Goal: Communication & Community: Participate in discussion

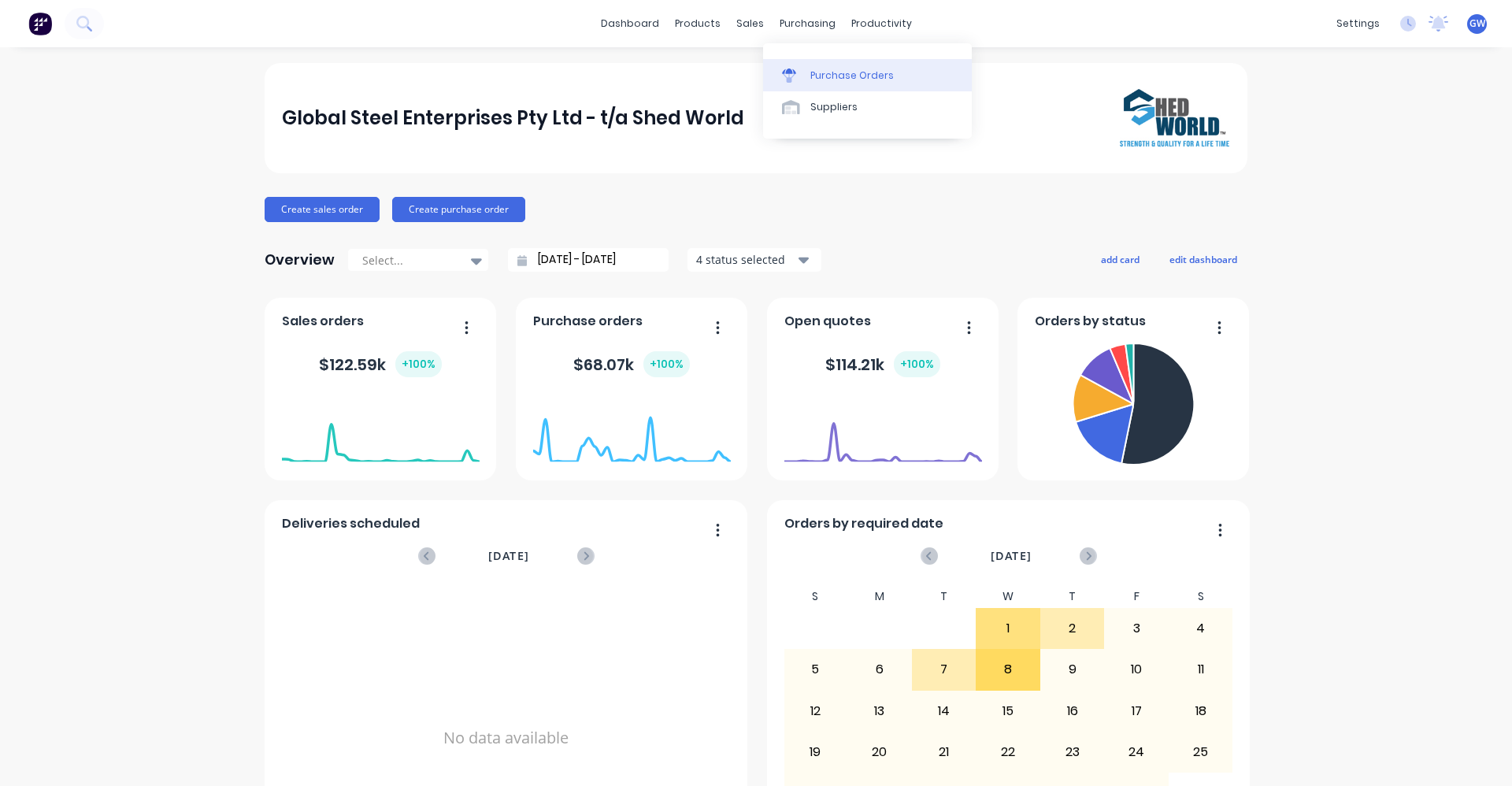
click at [827, 69] on div "Purchase Orders" at bounding box center [852, 75] width 83 height 14
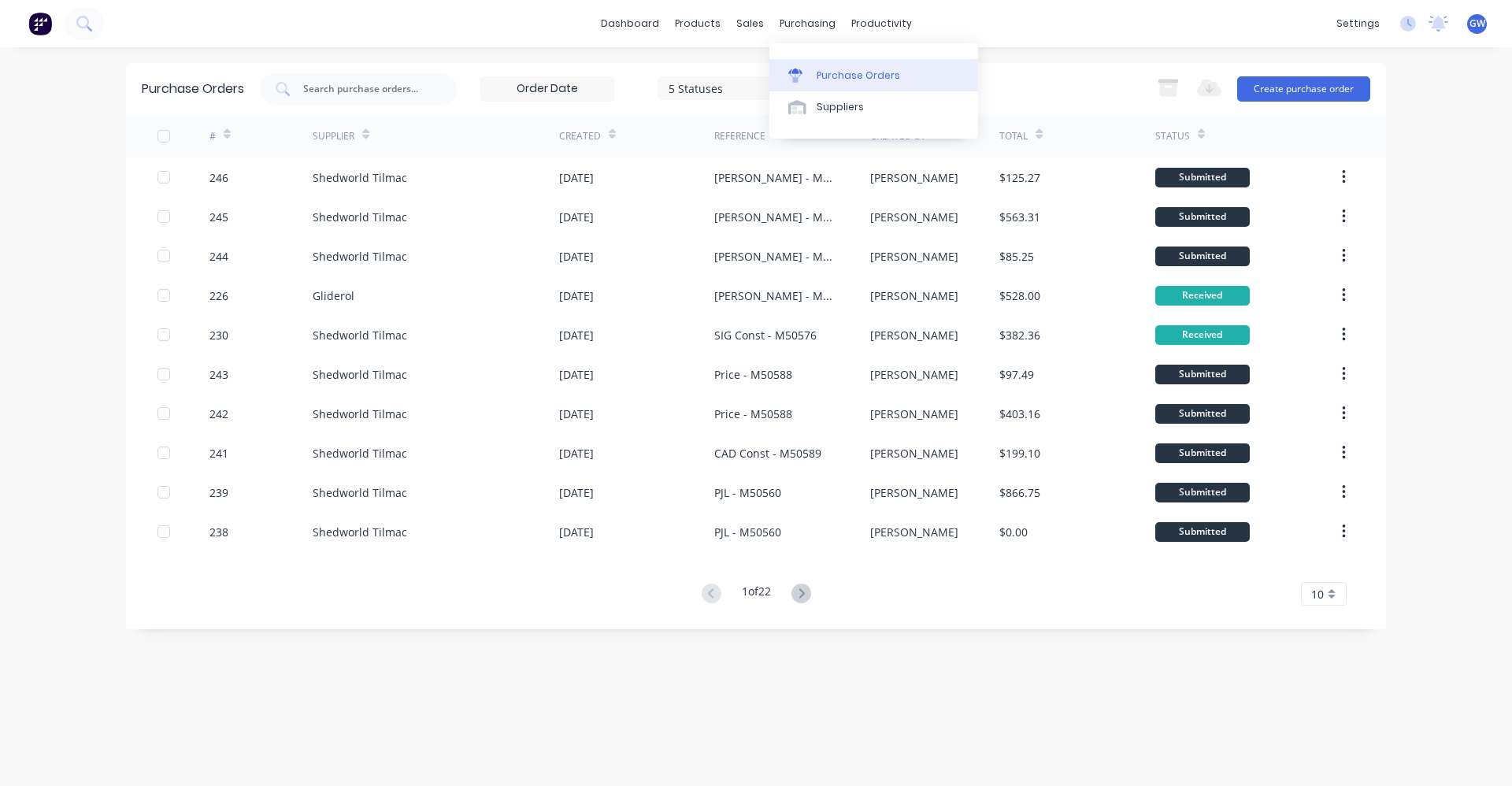
click at [827, 76] on div "Purchase Orders" at bounding box center [859, 75] width 83 height 14
click at [804, 593] on icon at bounding box center [801, 594] width 6 height 9
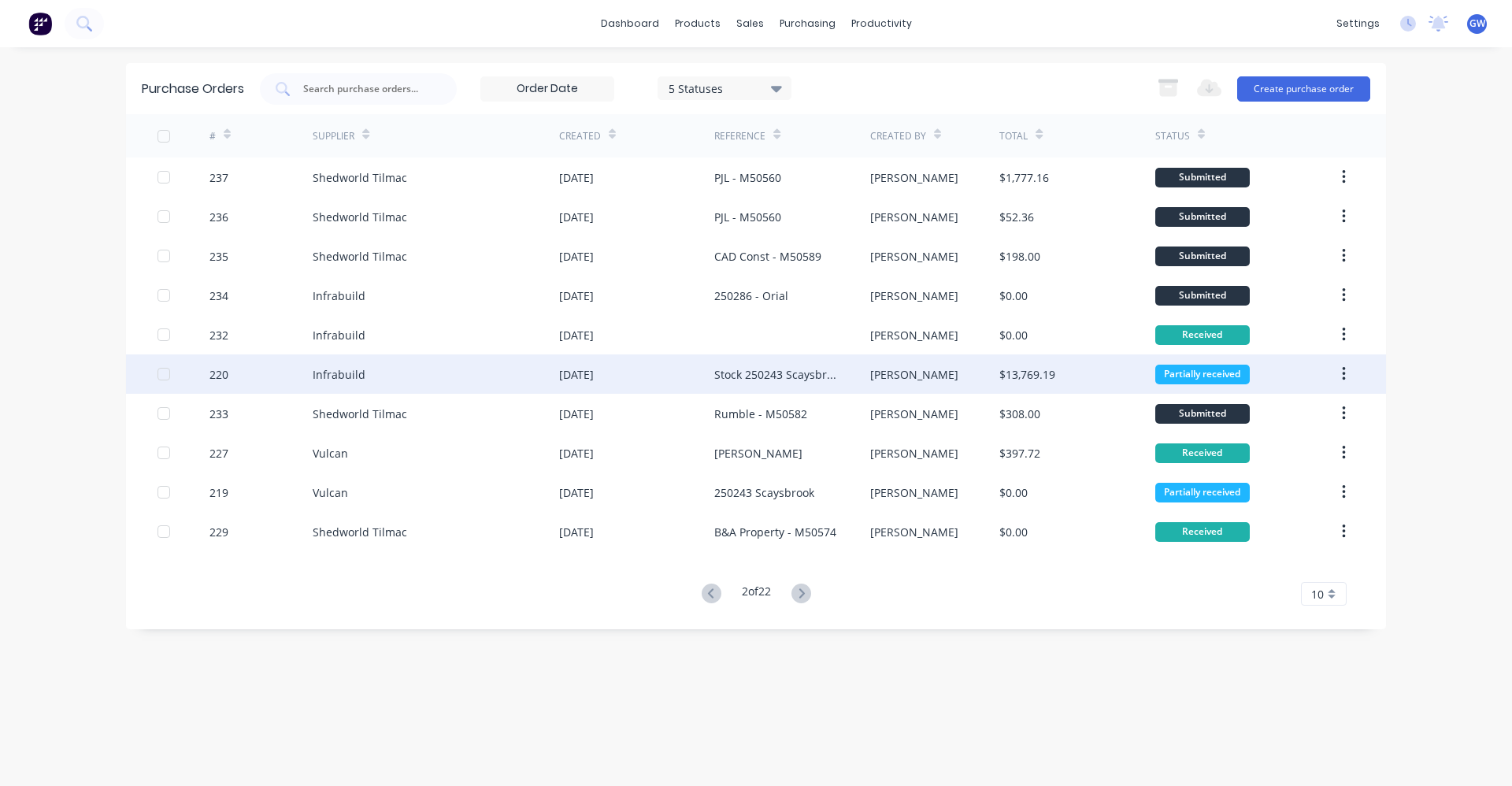
click at [772, 372] on div "Stock 250243 Scaysbrook" at bounding box center [776, 374] width 123 height 16
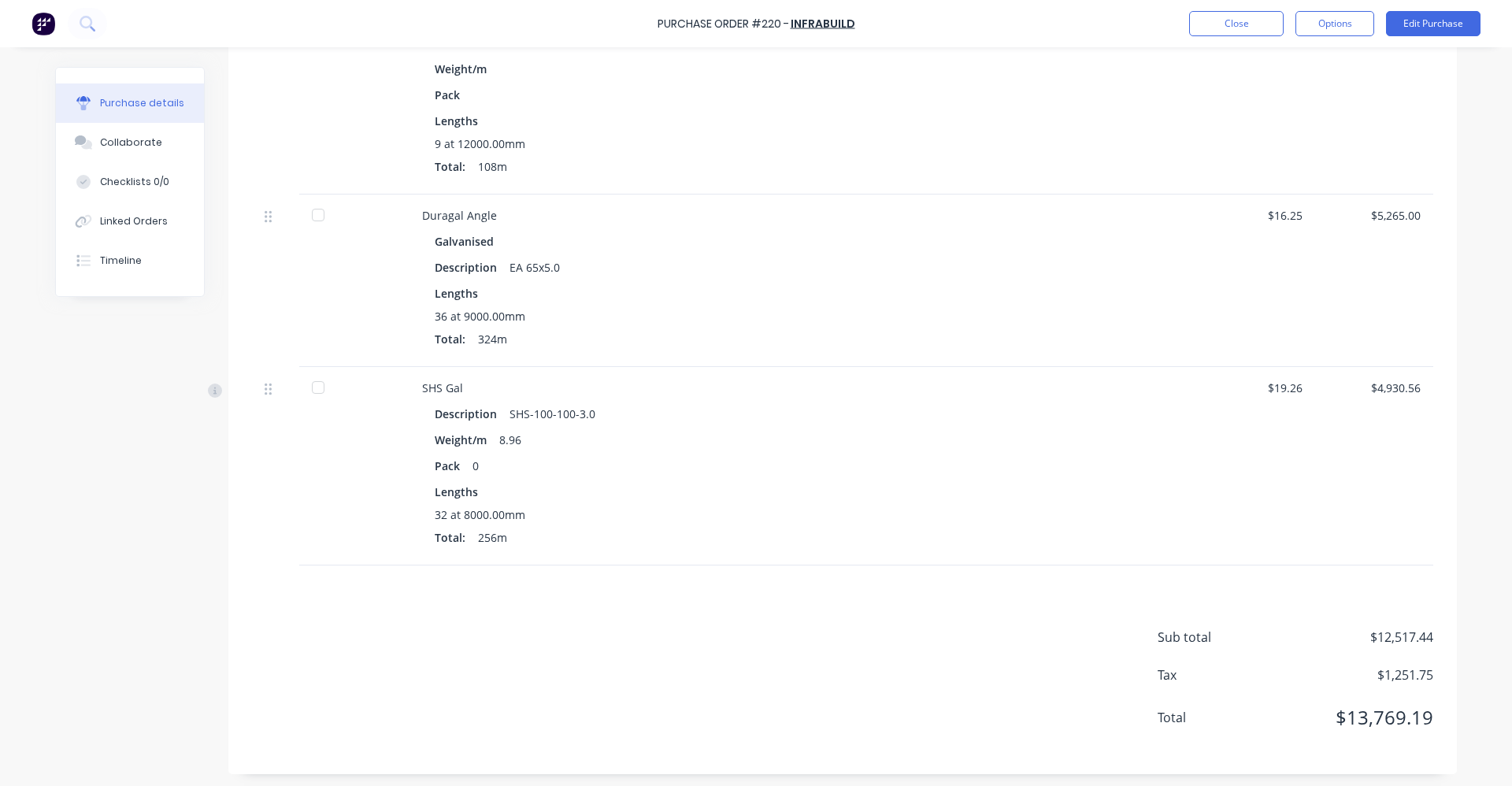
scroll to position [1180, 0]
click at [314, 383] on div at bounding box center [318, 383] width 31 height 31
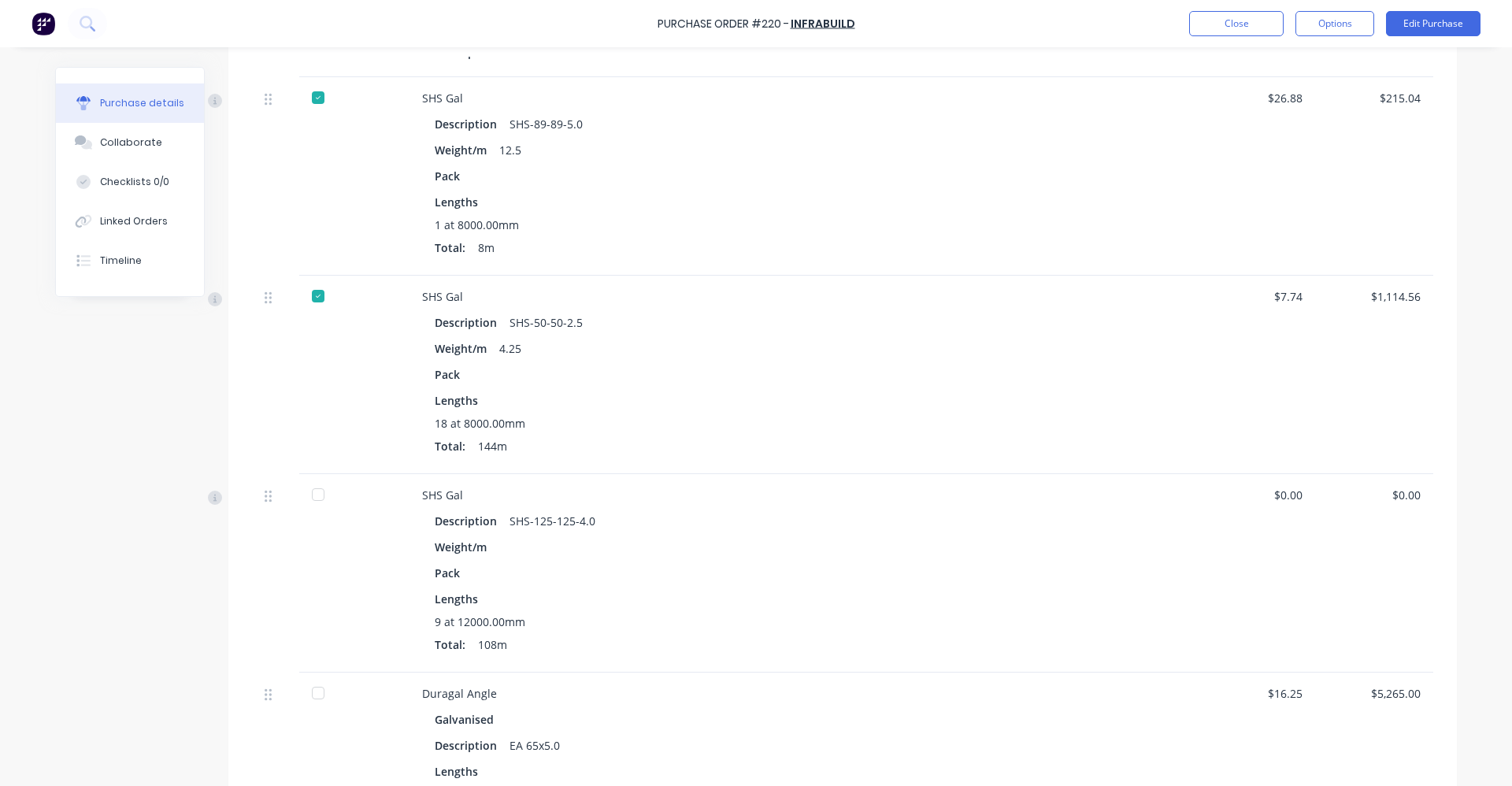
scroll to position [629, 0]
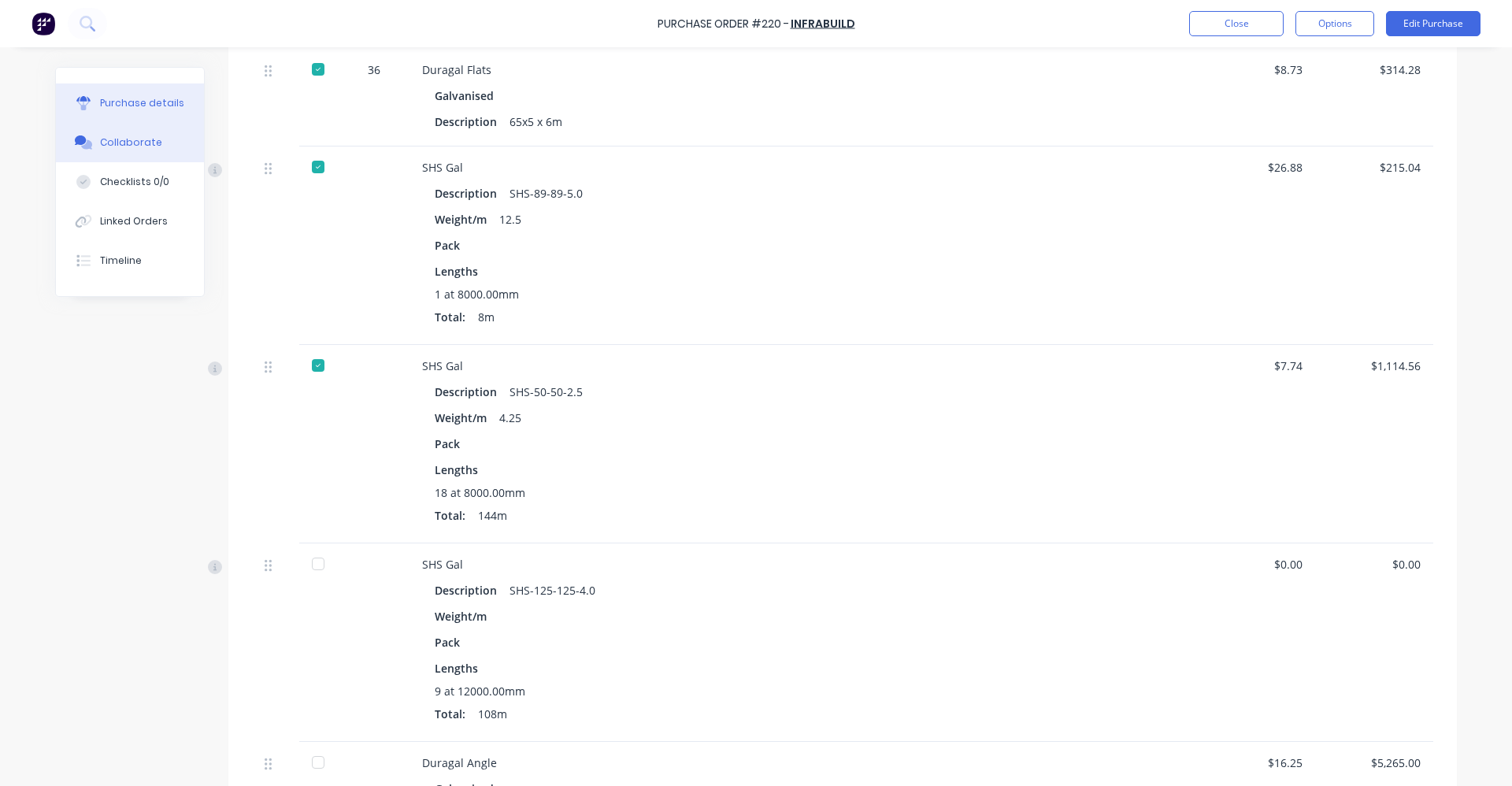
click at [131, 135] on button "Collaborate" at bounding box center [130, 143] width 148 height 40
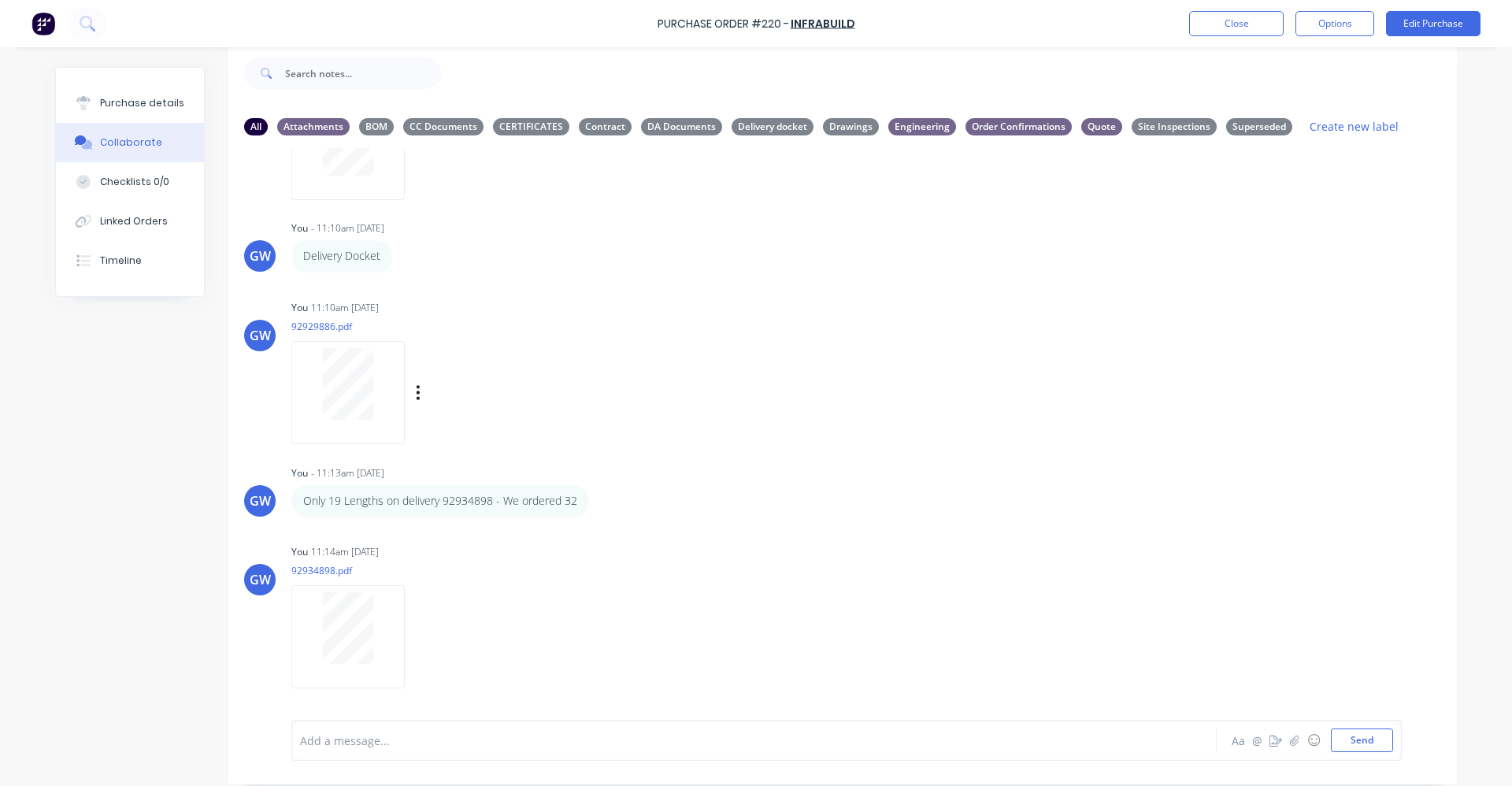
scroll to position [40, 0]
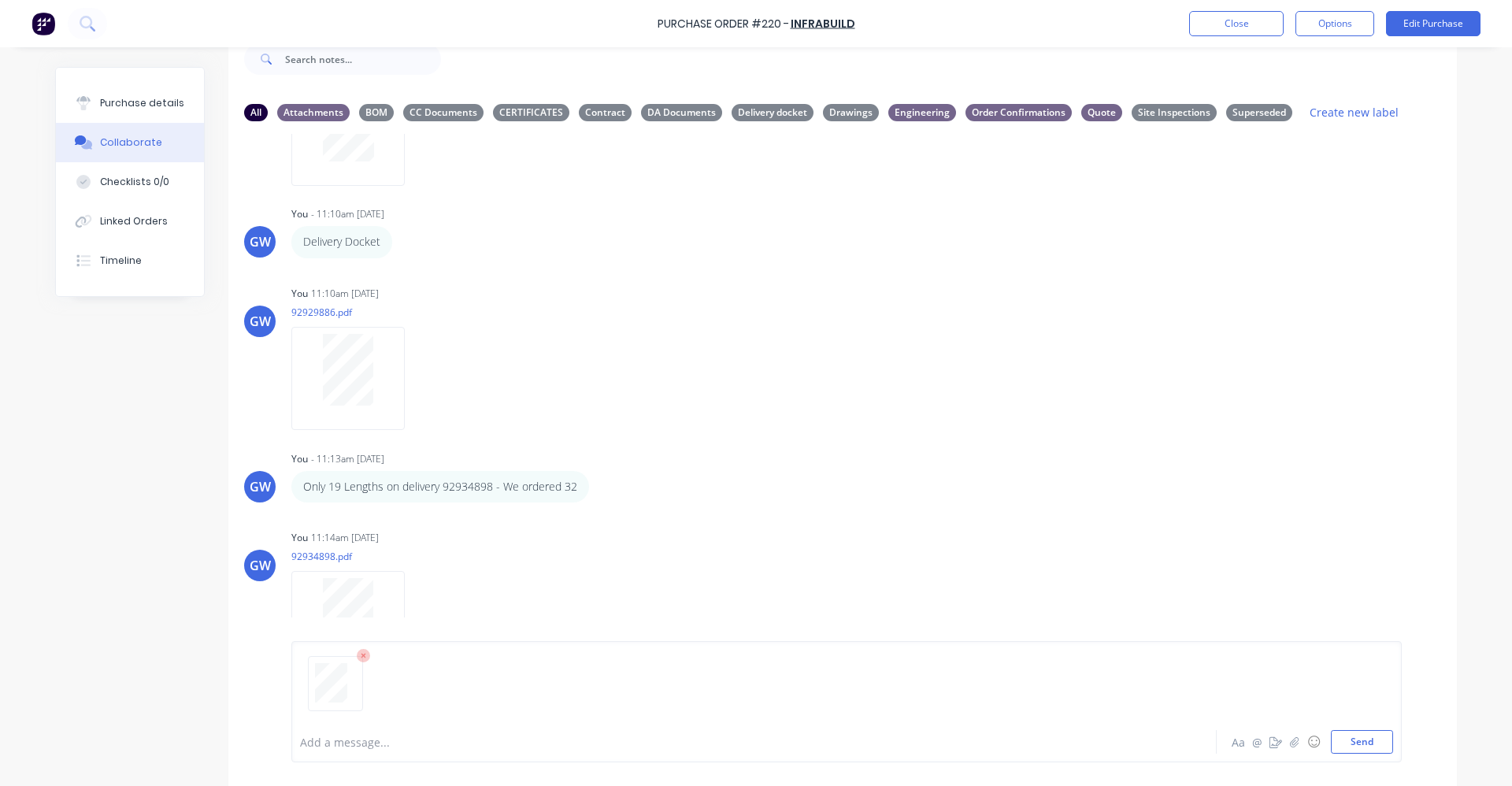
drag, startPoint x: 1366, startPoint y: 745, endPoint x: 1381, endPoint y: 807, distance: 63.8
click at [1381, 785] on html "Purchase Order #220 - Infrabuild Close Options Edit Purchase Purchase details C…" at bounding box center [756, 393] width 1512 height 786
click at [338, 746] on div at bounding box center [710, 741] width 819 height 16
click at [415, 742] on span "This complets the orderfor the 100x100x3" at bounding box center [410, 742] width 220 height 15
click at [523, 743] on div "This complets the order for the 100x100x3" at bounding box center [710, 741] width 819 height 16
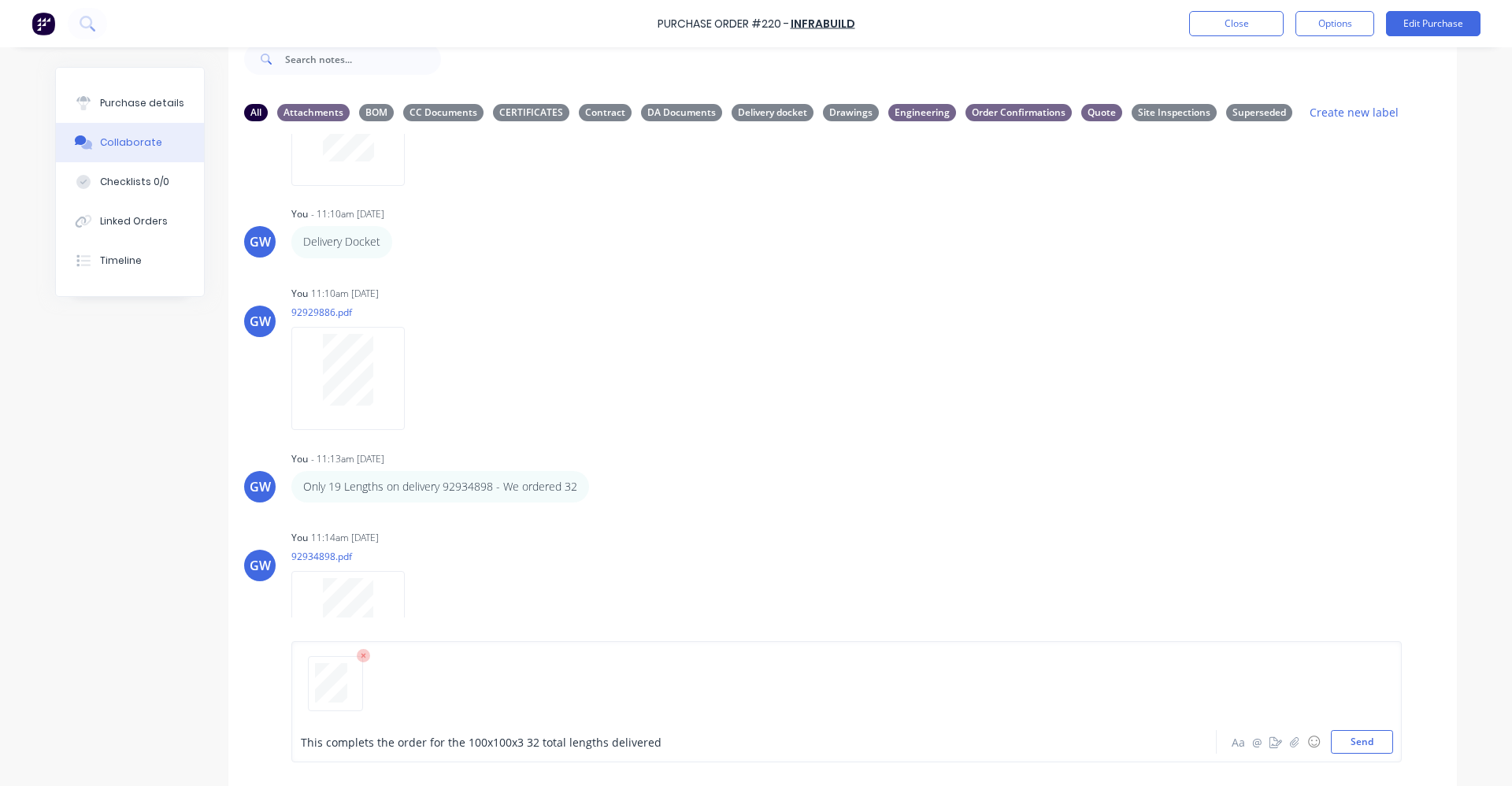
click at [361, 743] on span "This complets the order for the 100x100x3 32 total lengths delivered" at bounding box center [481, 742] width 361 height 15
click at [1363, 742] on button "Send" at bounding box center [1362, 741] width 63 height 24
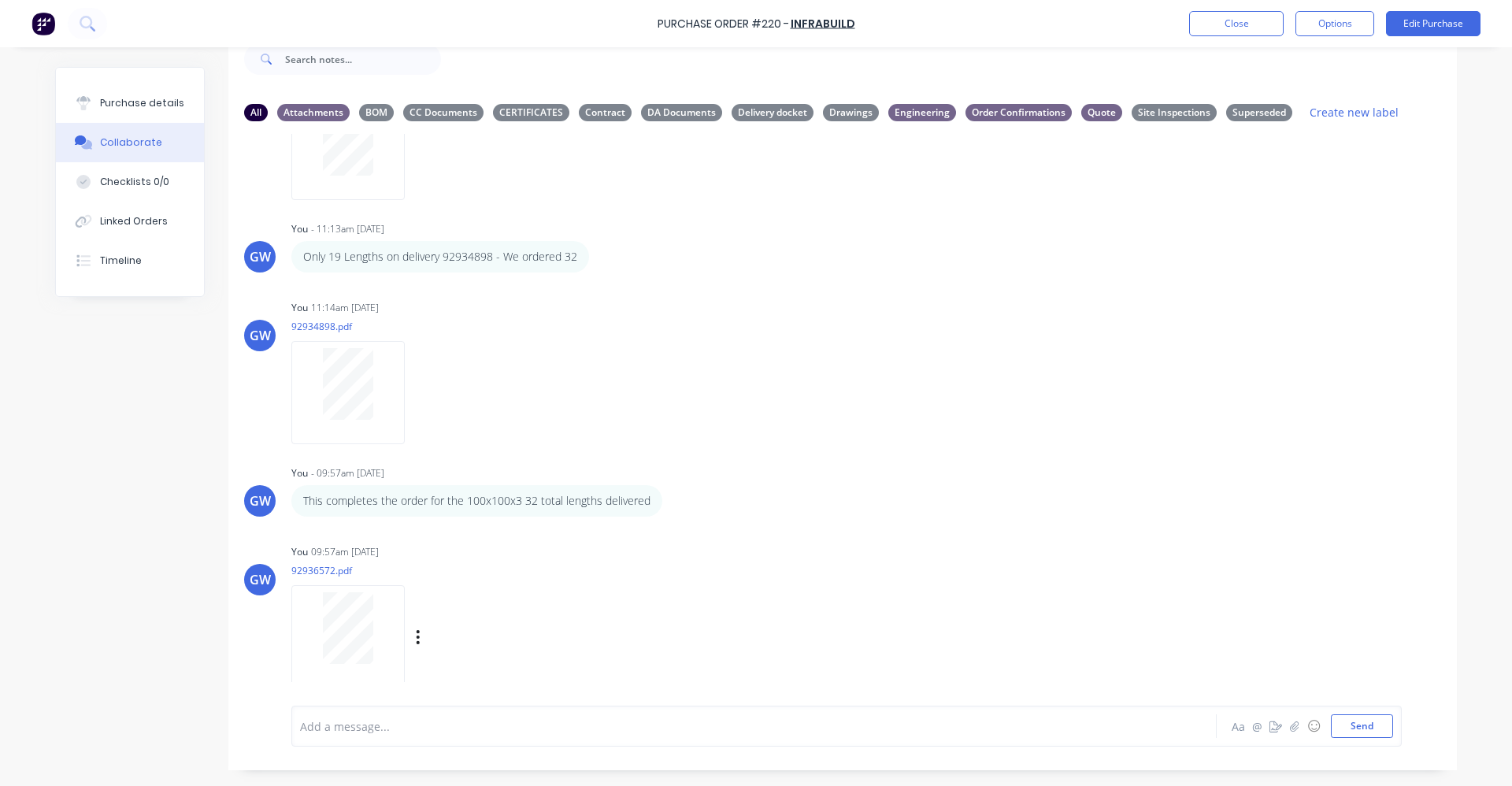
scroll to position [696, 0]
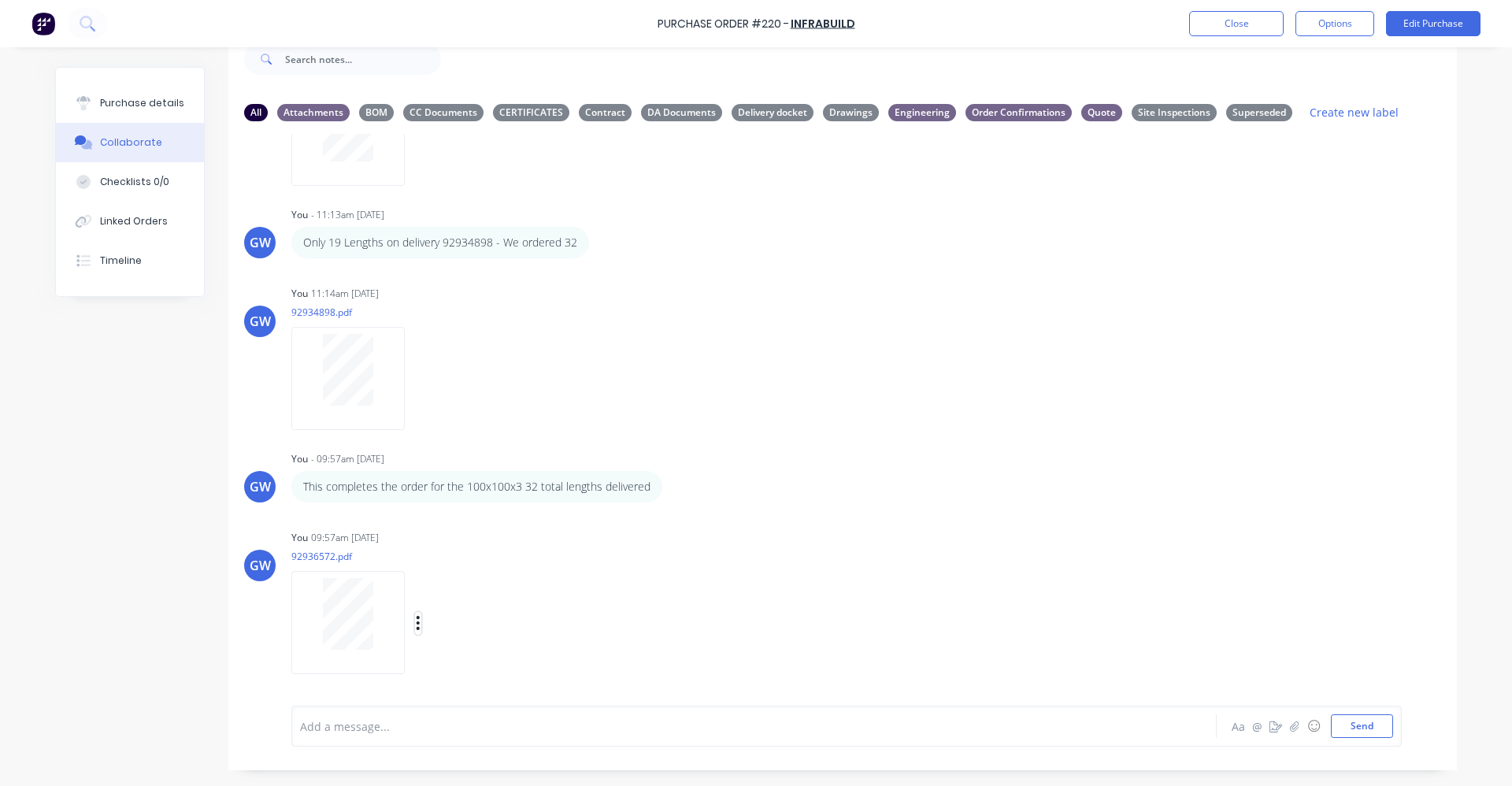
click at [417, 617] on icon "button" at bounding box center [418, 623] width 3 height 14
click at [477, 587] on button "Labels" at bounding box center [521, 590] width 177 height 35
click at [878, 533] on div "GW You 09:57am [DATE] 92936572.pdf Labels Download Delete" at bounding box center [843, 597] width 1229 height 142
click at [0, 0] on icon "button" at bounding box center [0, 0] width 0 height 0
click at [0, 0] on button "Labels" at bounding box center [0, 0] width 0 height 0
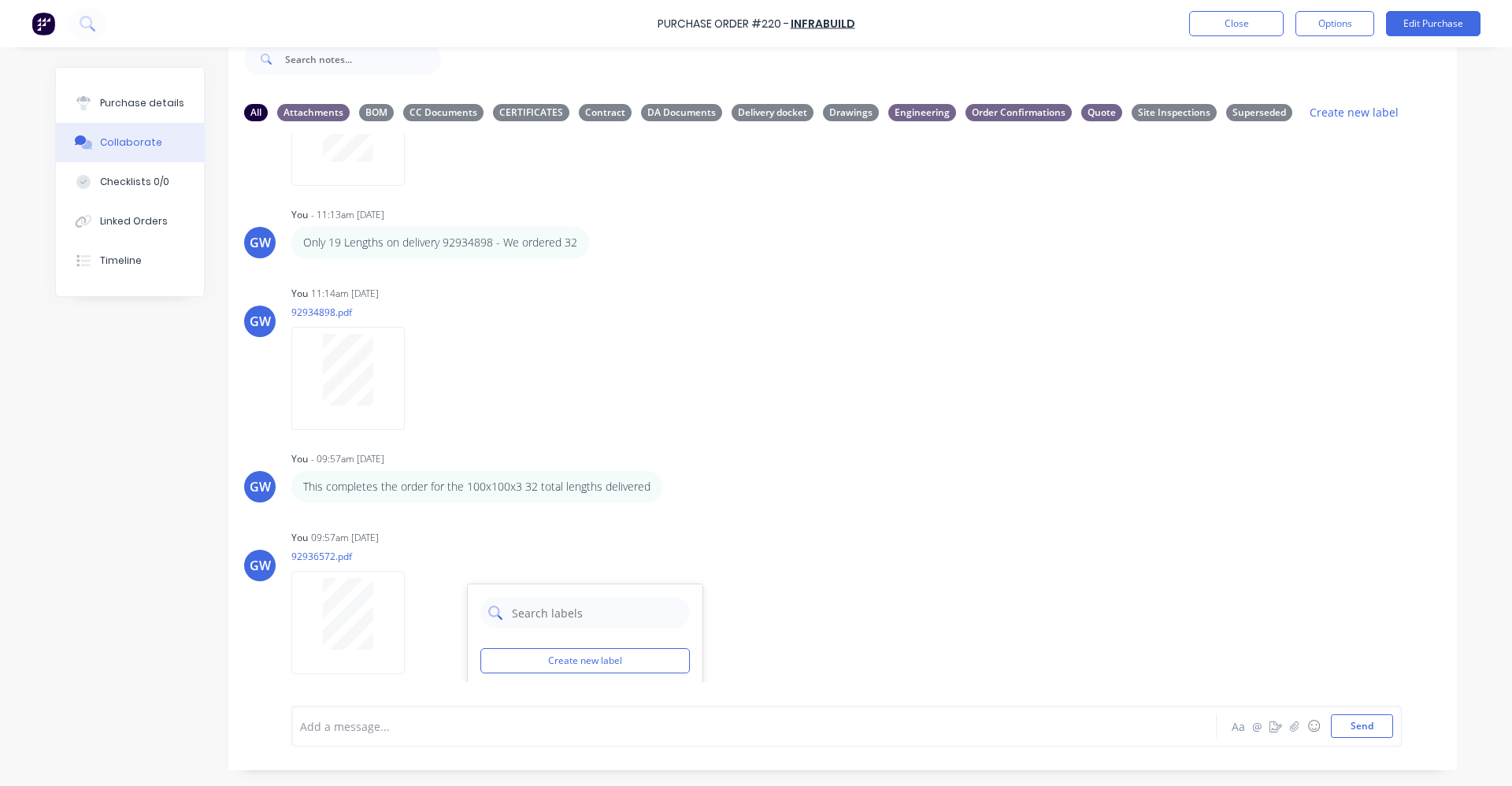
click at [571, 614] on input "text" at bounding box center [595, 612] width 172 height 31
type input "del"
click at [908, 463] on div "GW You - 09:57am [DATE] This completes the order for the 100x100x3 32 total len…" at bounding box center [843, 475] width 1229 height 55
click at [0, 0] on icon "button" at bounding box center [0, 0] width 0 height 0
click at [0, 0] on button "Labels" at bounding box center [0, 0] width 0 height 0
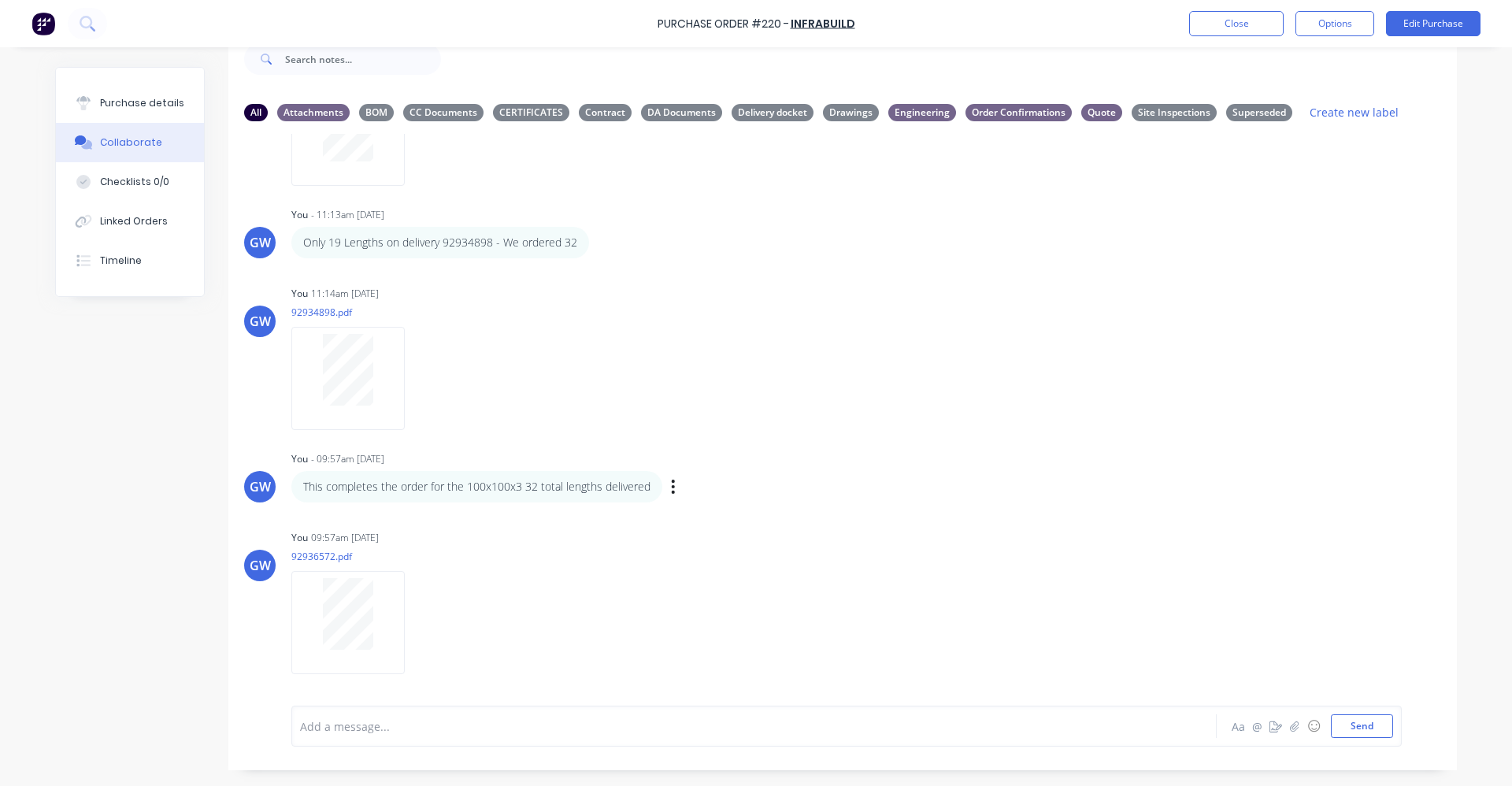
click at [842, 479] on div "GW You - 09:57am [DATE] This completes the order for the 100x100x3 32 total len…" at bounding box center [843, 475] width 1229 height 55
click at [763, 110] on div "Delivery docket" at bounding box center [773, 112] width 82 height 17
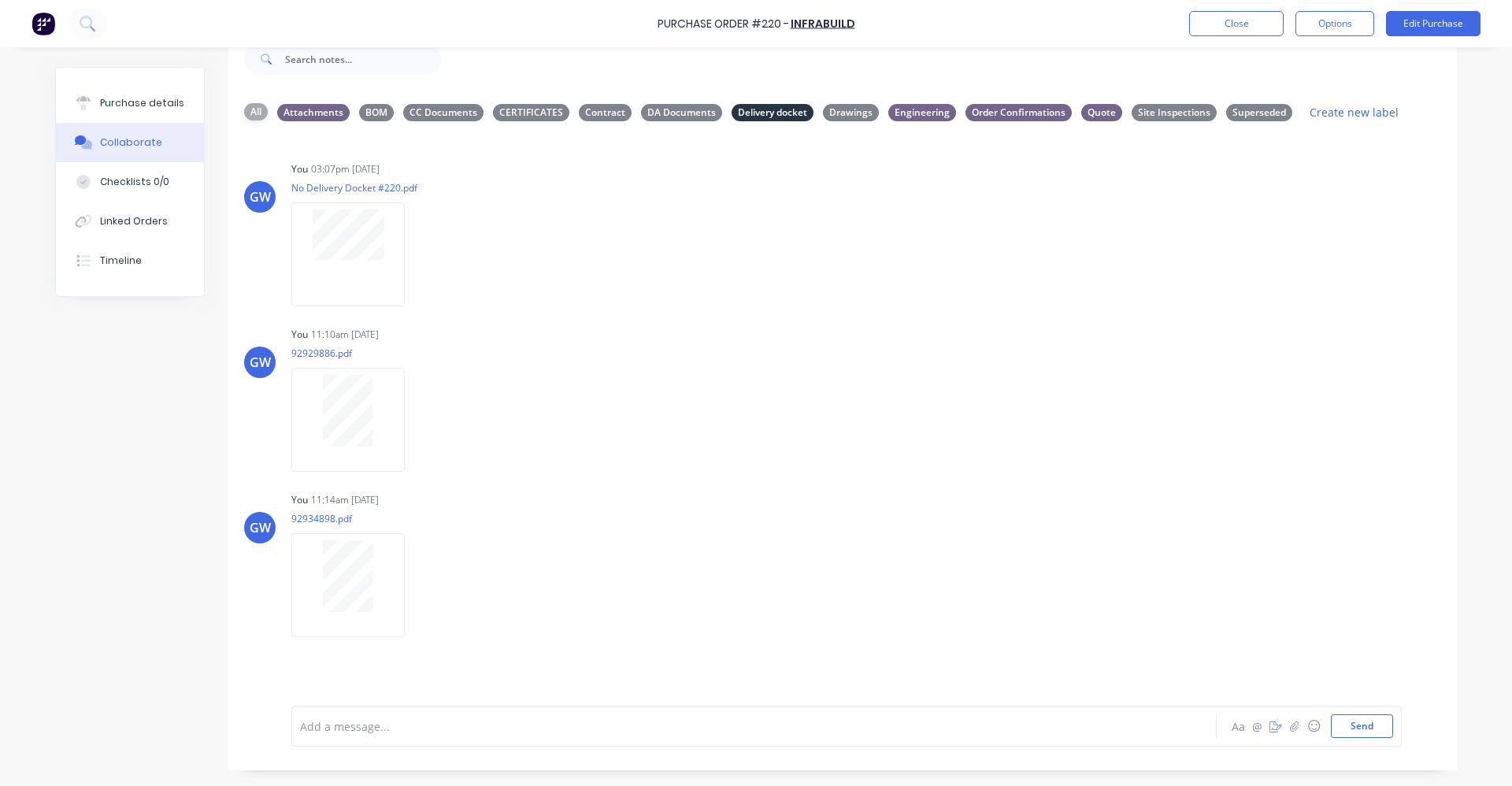
click at [251, 111] on div "All" at bounding box center [256, 112] width 24 height 17
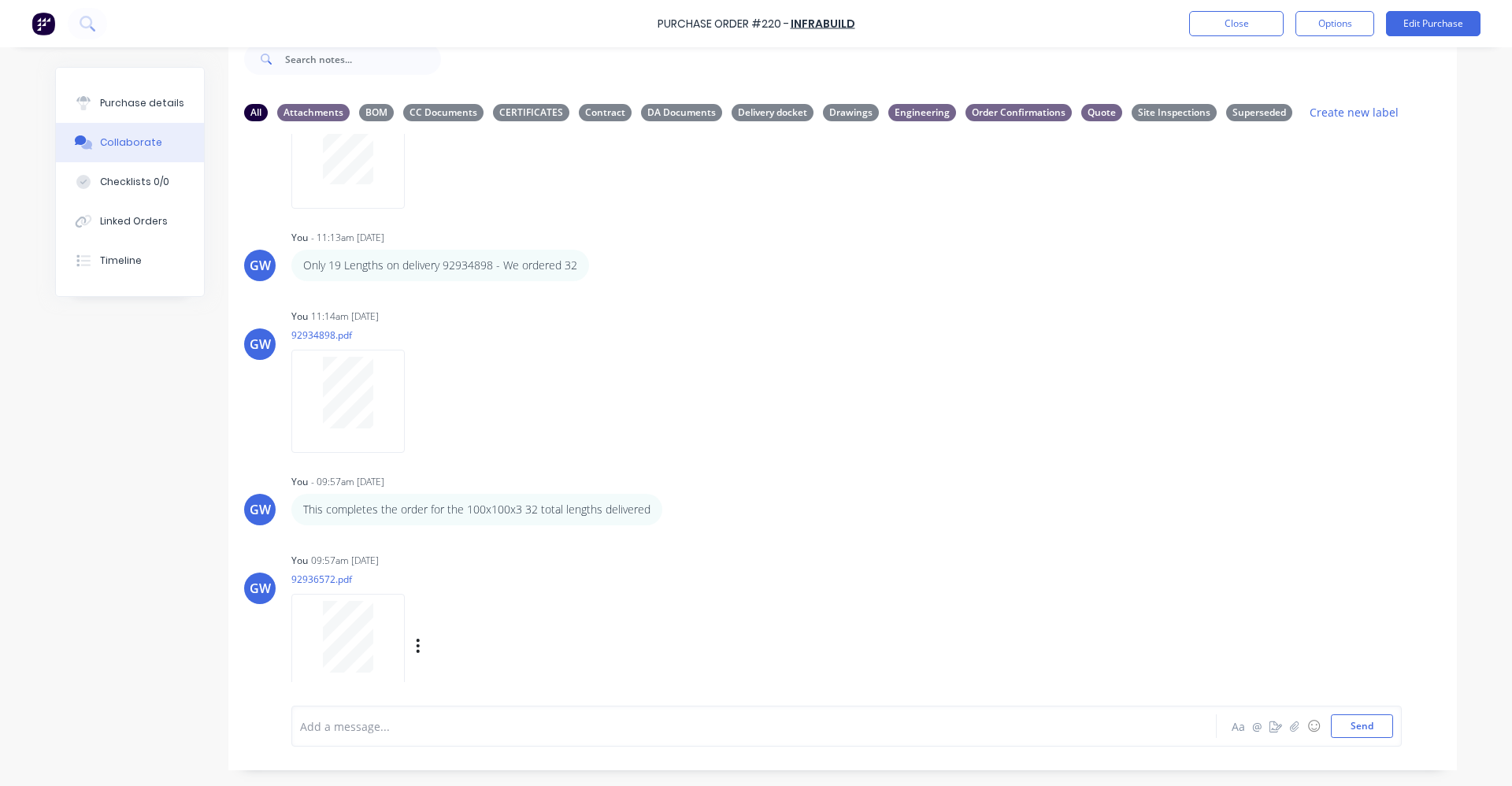
scroll to position [696, 0]
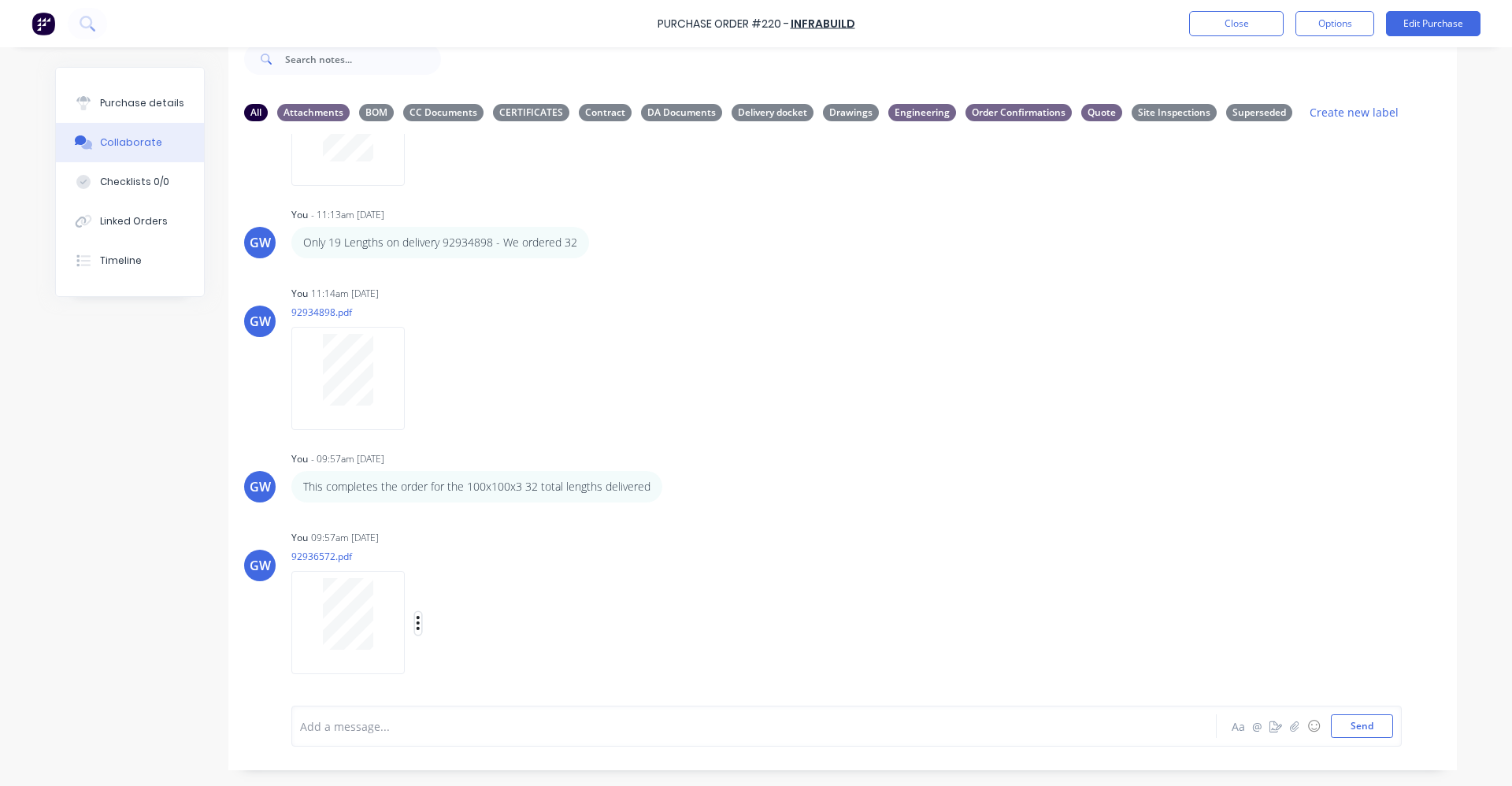
click at [416, 617] on icon "button" at bounding box center [418, 623] width 5 height 18
click at [473, 592] on button "Labels" at bounding box center [521, 590] width 177 height 35
click at [929, 489] on div "GW You - 09:57am [DATE] This completes the order for the 100x100x3 32 total len…" at bounding box center [843, 475] width 1229 height 55
click at [774, 114] on div "Delivery docket" at bounding box center [773, 112] width 82 height 17
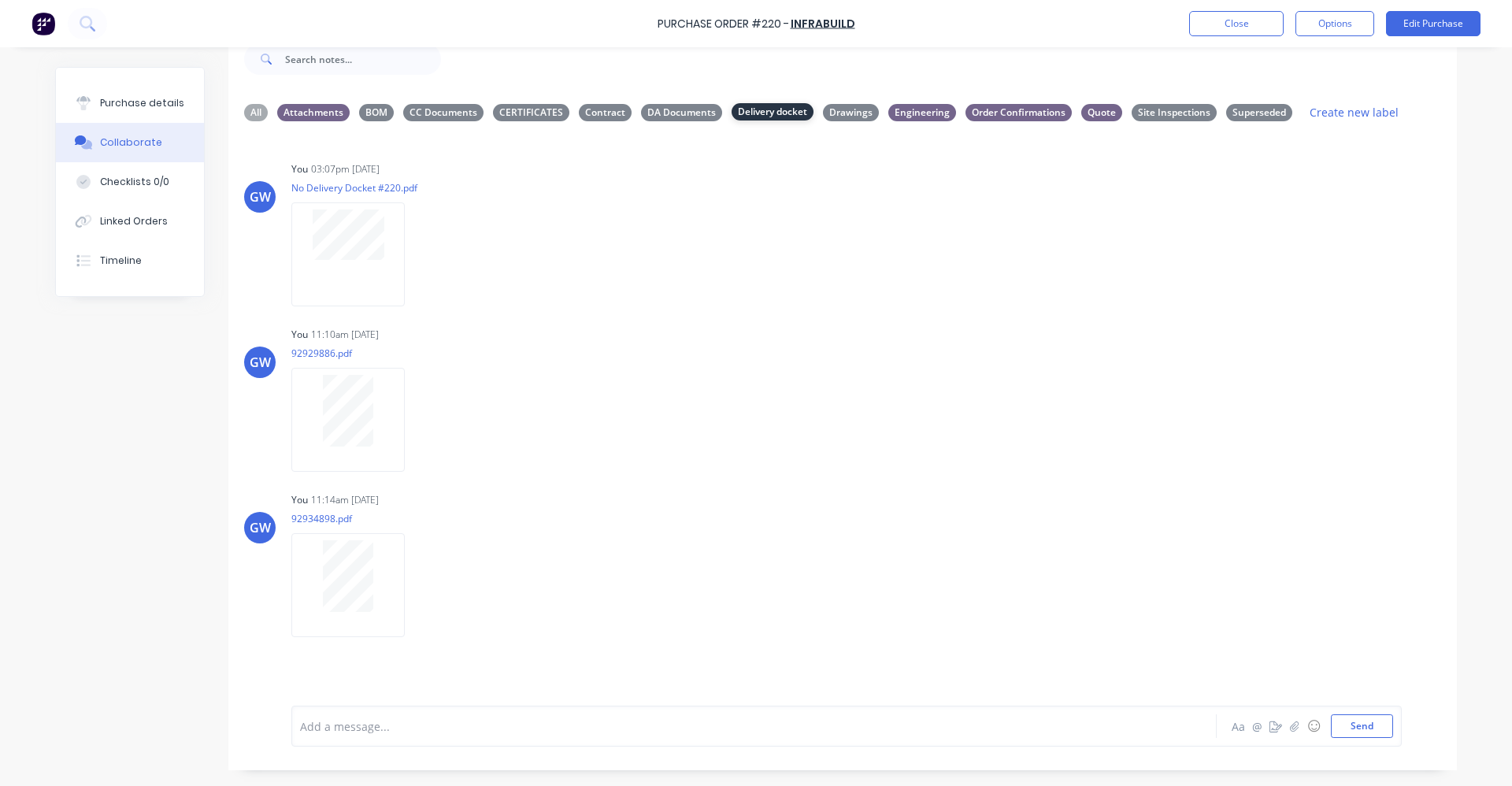
scroll to position [0, 0]
click at [252, 109] on div "All" at bounding box center [256, 112] width 24 height 17
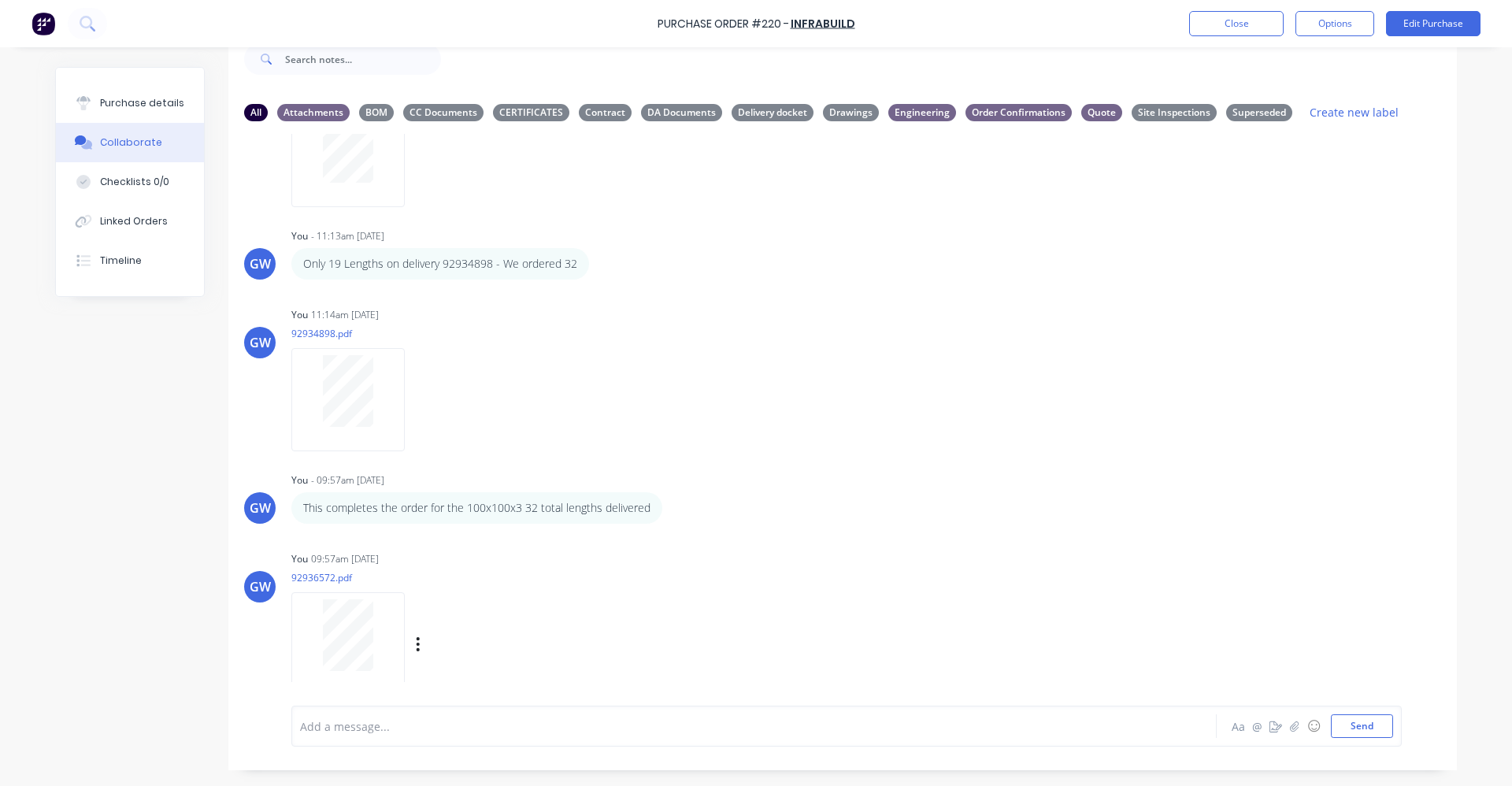
scroll to position [696, 0]
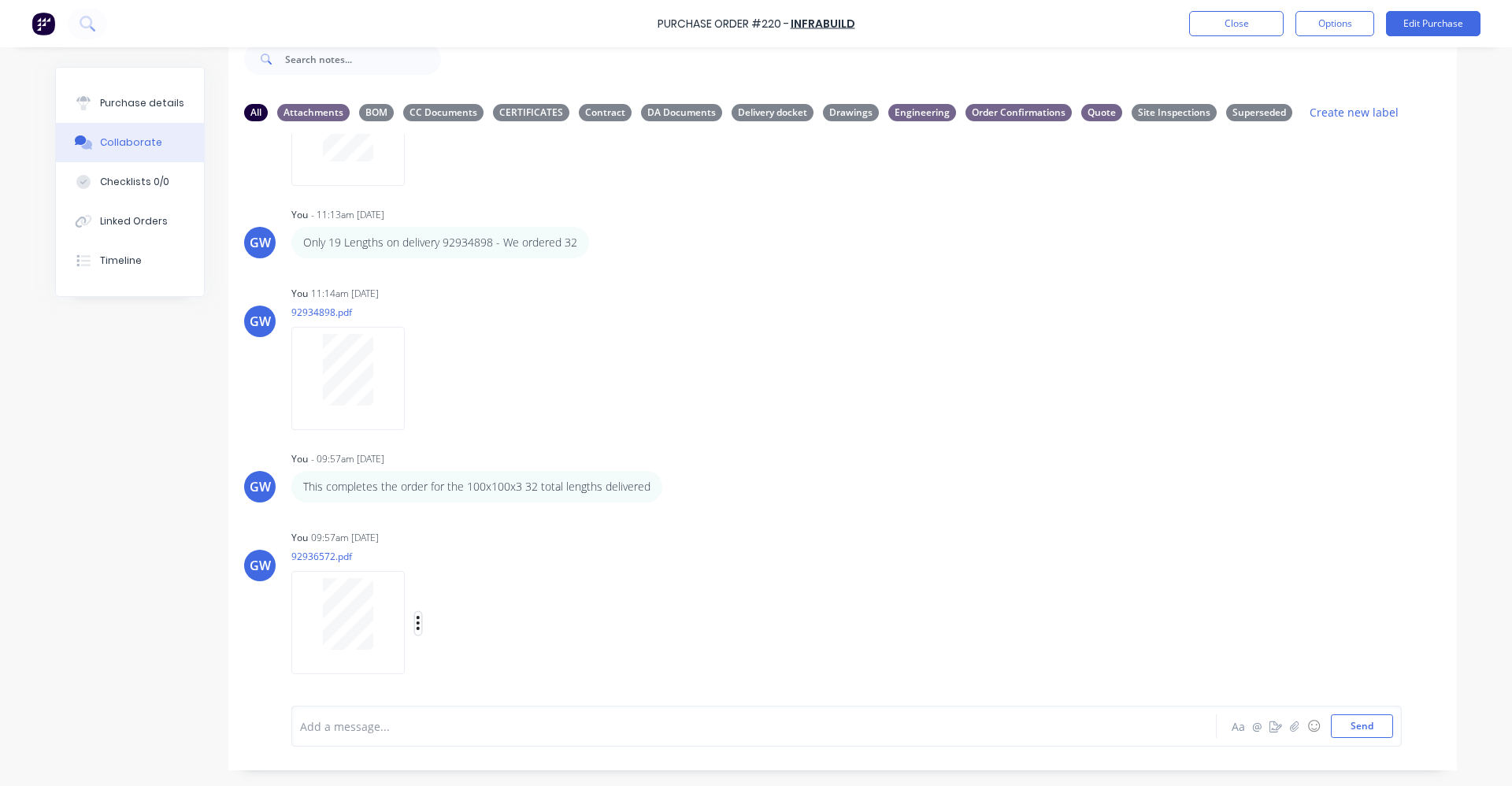
click at [417, 622] on icon "button" at bounding box center [418, 623] width 3 height 14
click at [477, 591] on button "Labels" at bounding box center [521, 590] width 177 height 35
click at [537, 610] on input "text" at bounding box center [611, 612] width 172 height 31
type input "Delivery Docket"
click at [950, 511] on div "GW You 02:51pm [DATE] ARC MC Dubbo Ord.Conf. No 23740987.pdf Labels Download De…" at bounding box center [843, 408] width 1229 height 548
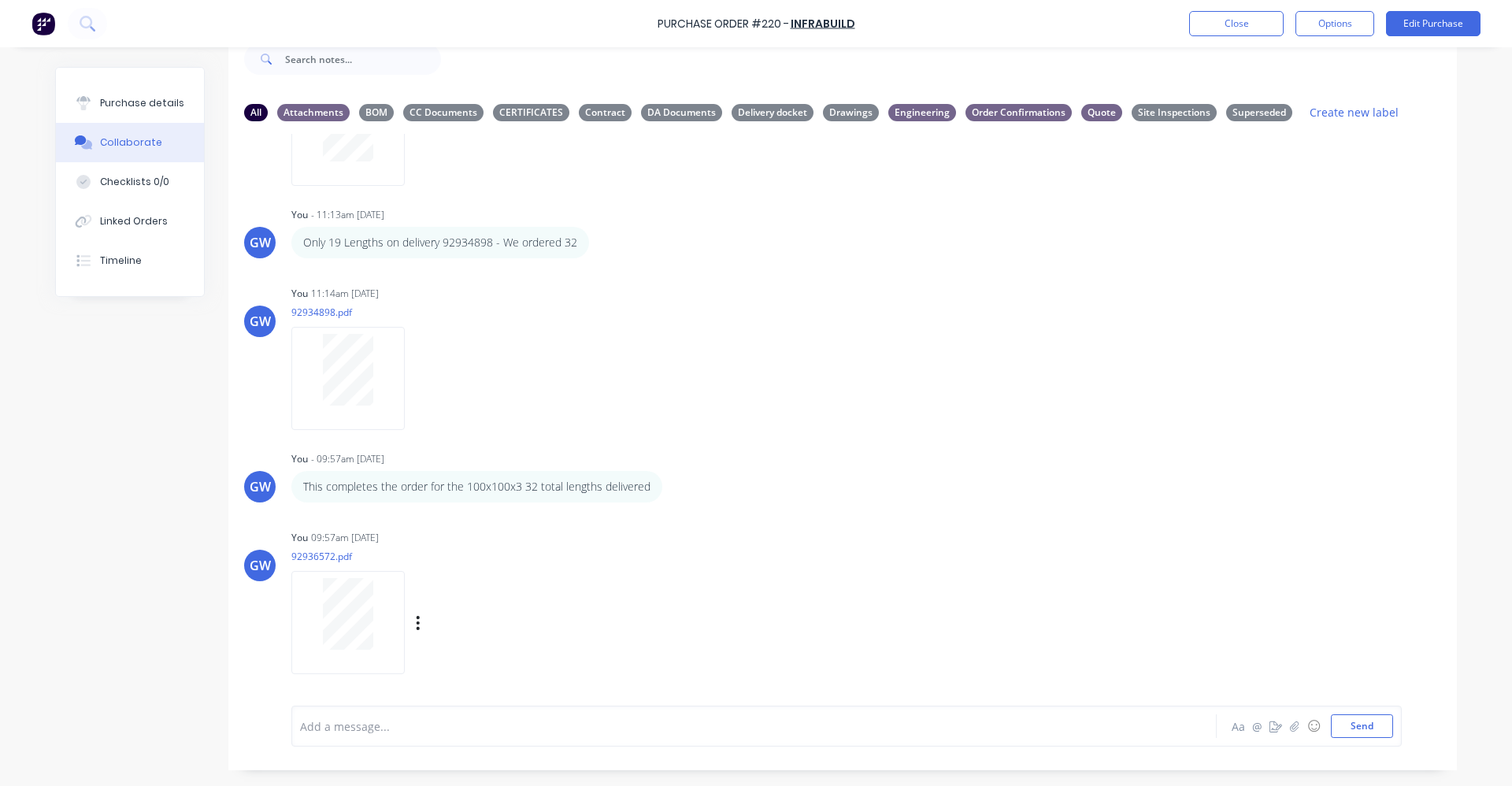
click at [672, 626] on div "You 09:57am [DATE] 92936572.pdf Labels Download Delete" at bounding box center [537, 597] width 492 height 142
drag, startPoint x: 811, startPoint y: 391, endPoint x: 630, endPoint y: 480, distance: 201.7
click at [811, 391] on div "GW You 11:14am [DATE] 92934898.pdf Labels Download Delete" at bounding box center [843, 353] width 1229 height 142
click at [0, 0] on icon "button" at bounding box center [0, 0] width 0 height 0
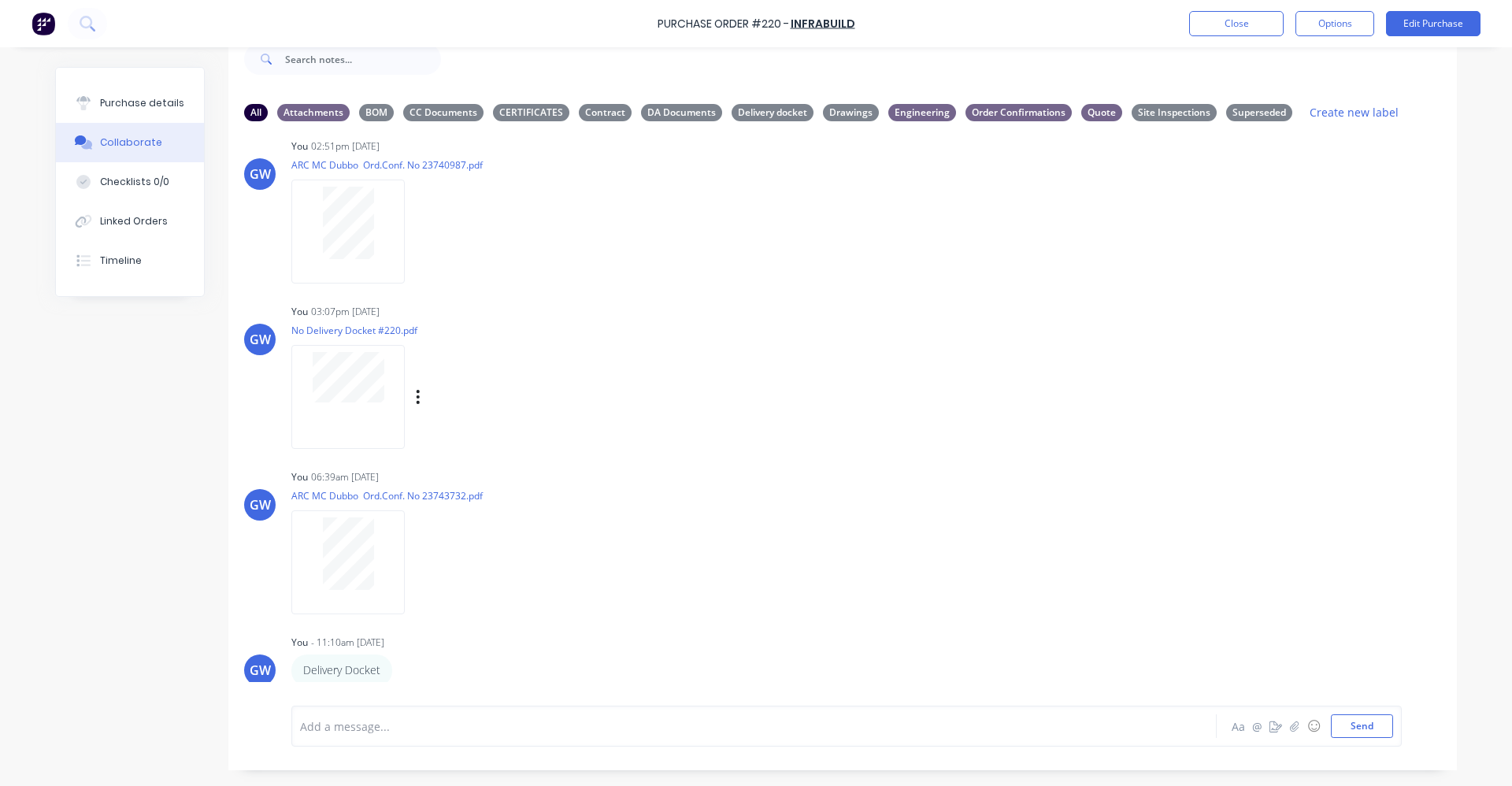
scroll to position [0, 0]
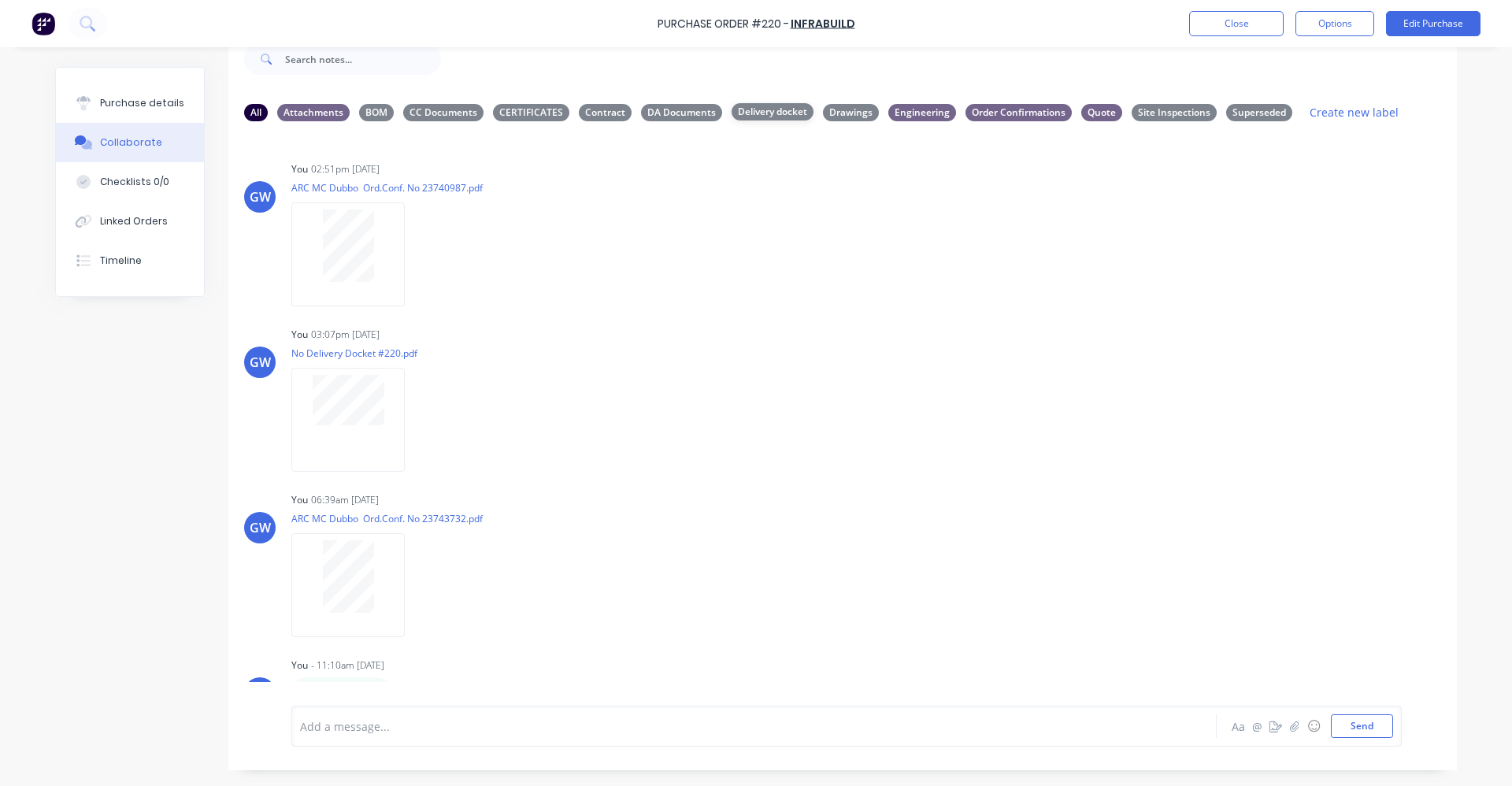
click at [761, 110] on div "Delivery docket" at bounding box center [773, 112] width 82 height 17
click at [417, 257] on div "Labels Download Delete" at bounding box center [500, 255] width 177 height 23
click at [416, 257] on icon "button" at bounding box center [418, 254] width 5 height 18
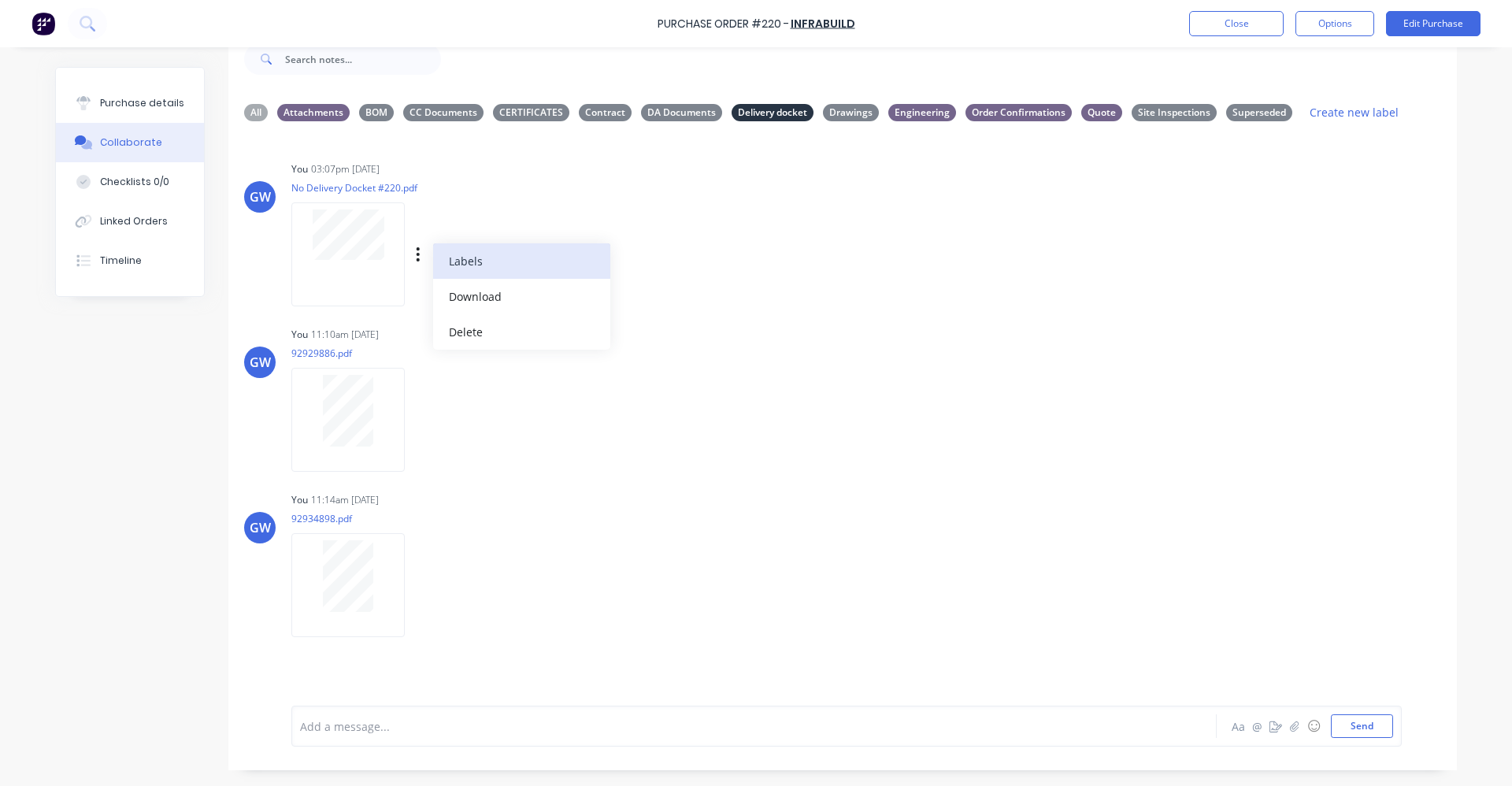
click at [467, 265] on button "Labels" at bounding box center [521, 261] width 177 height 35
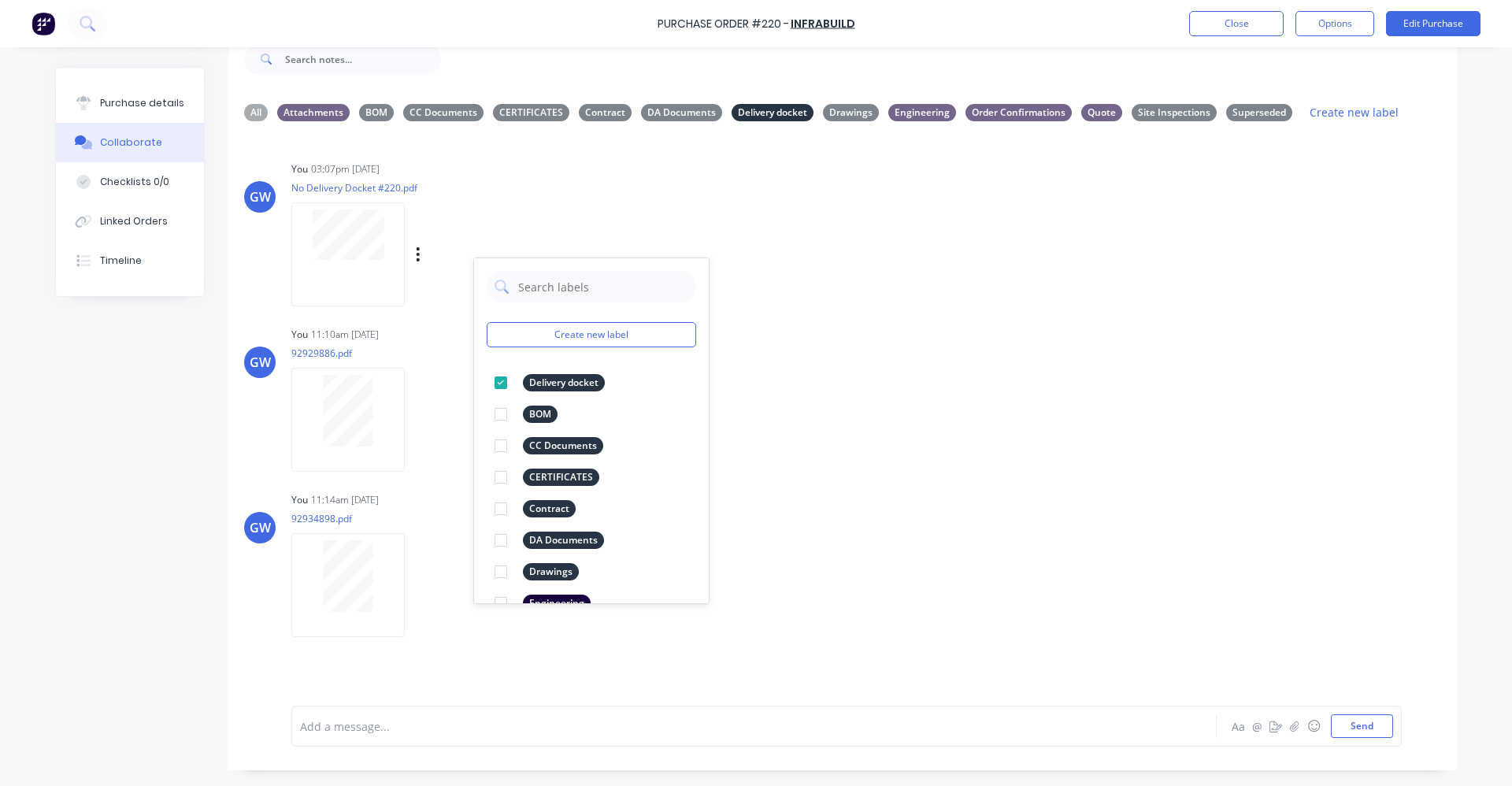
click at [975, 307] on div "GW You 03:07pm [DATE] No Delivery Docket #220.pdf Labels Download Delete Create…" at bounding box center [843, 408] width 1229 height 548
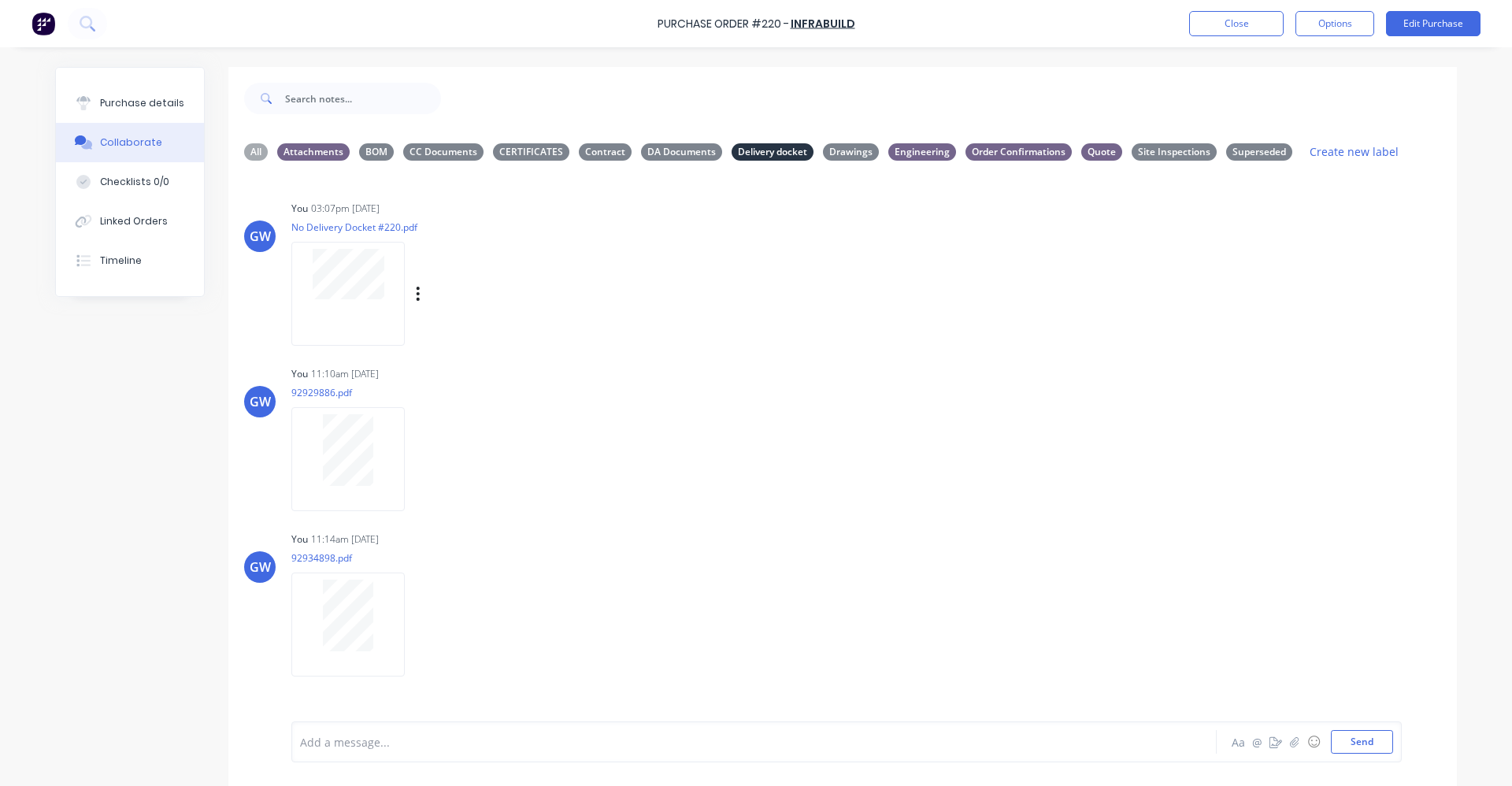
scroll to position [40, 0]
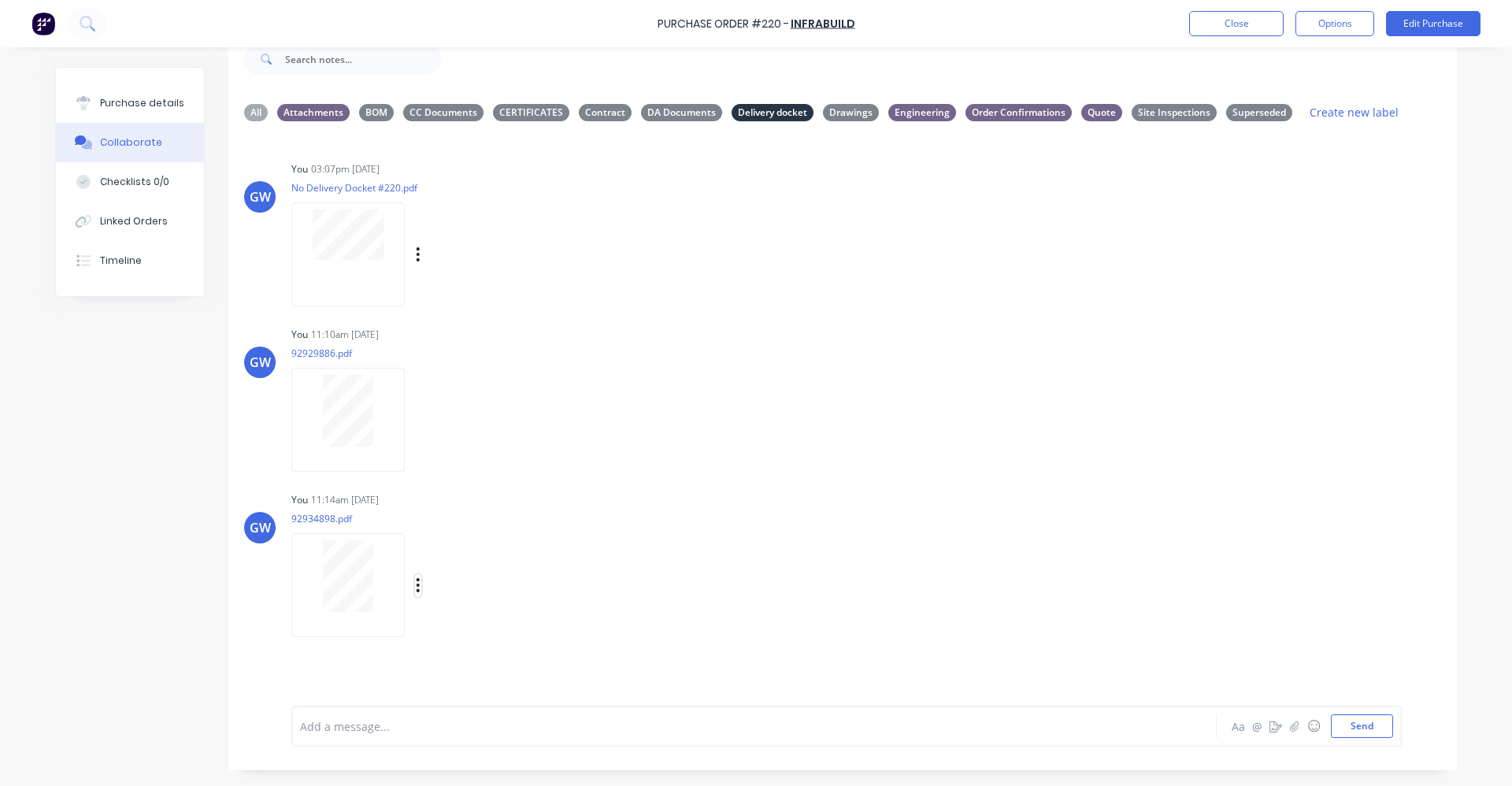
click at [416, 580] on icon "button" at bounding box center [418, 585] width 5 height 18
click at [479, 588] on button "Labels" at bounding box center [521, 590] width 177 height 35
click at [716, 700] on div "Add a message... Aa @ ☺ Send" at bounding box center [843, 725] width 1229 height 88
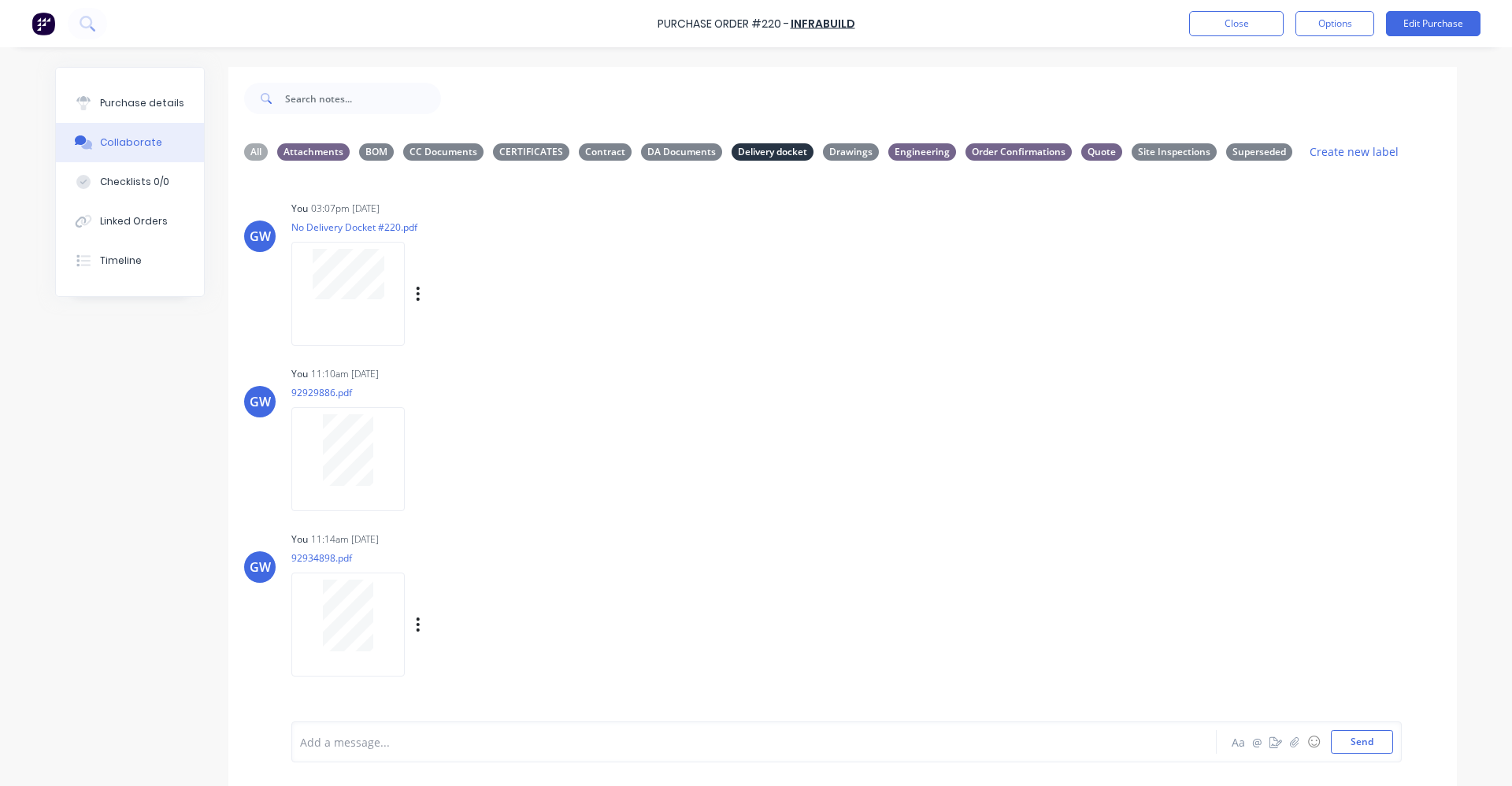
scroll to position [40, 0]
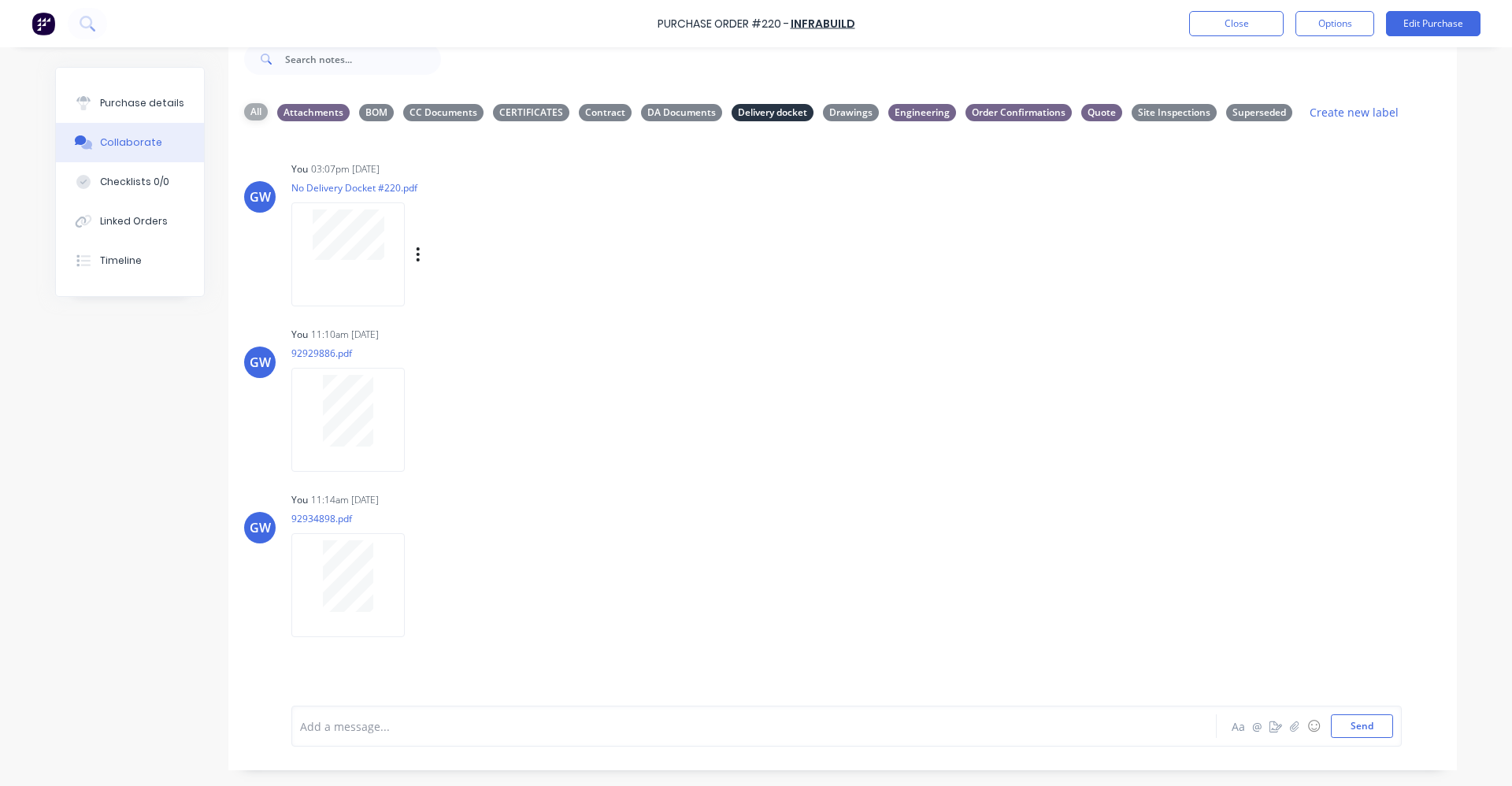
click at [246, 112] on div "All" at bounding box center [256, 112] width 24 height 17
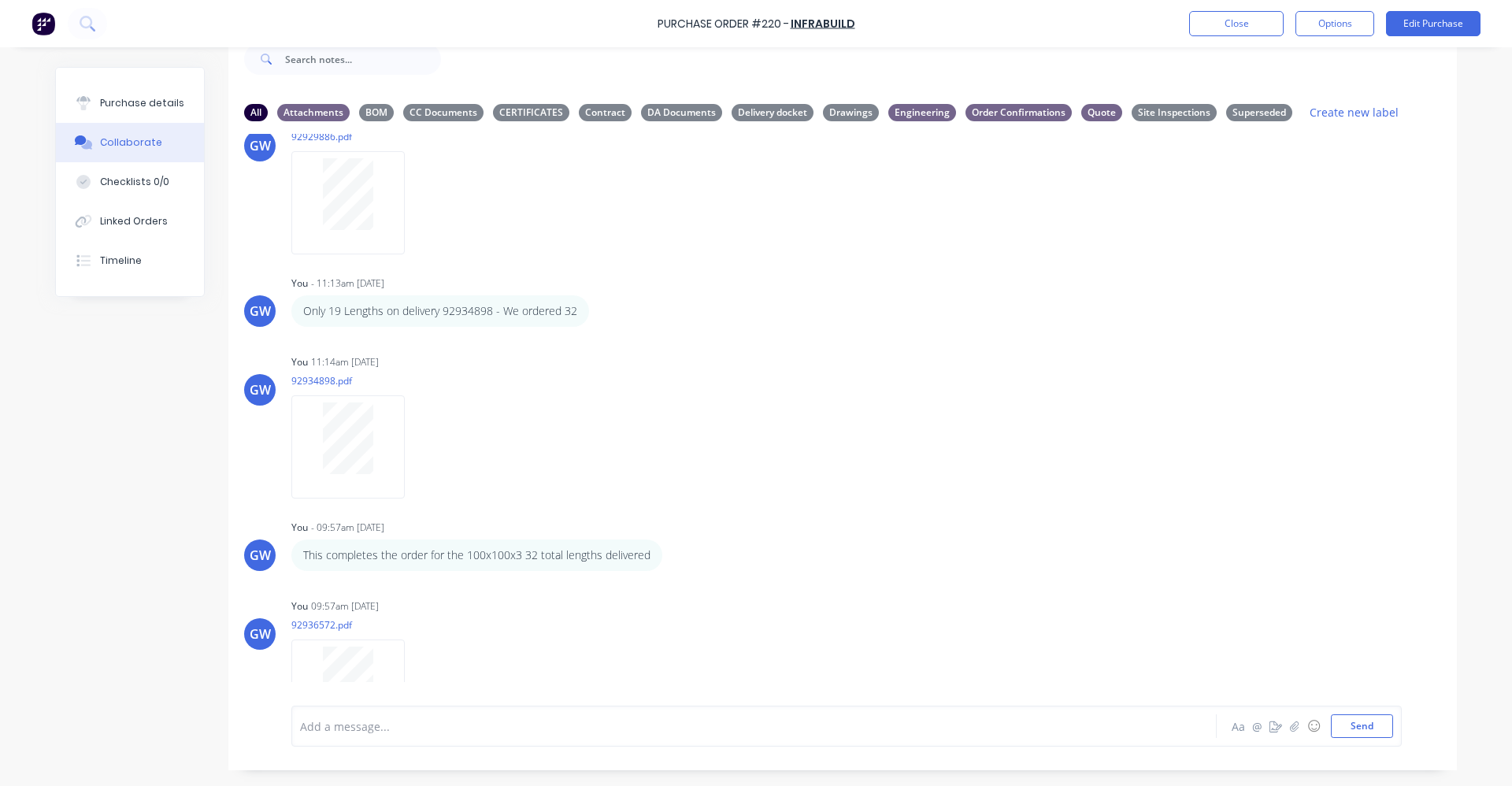
scroll to position [696, 0]
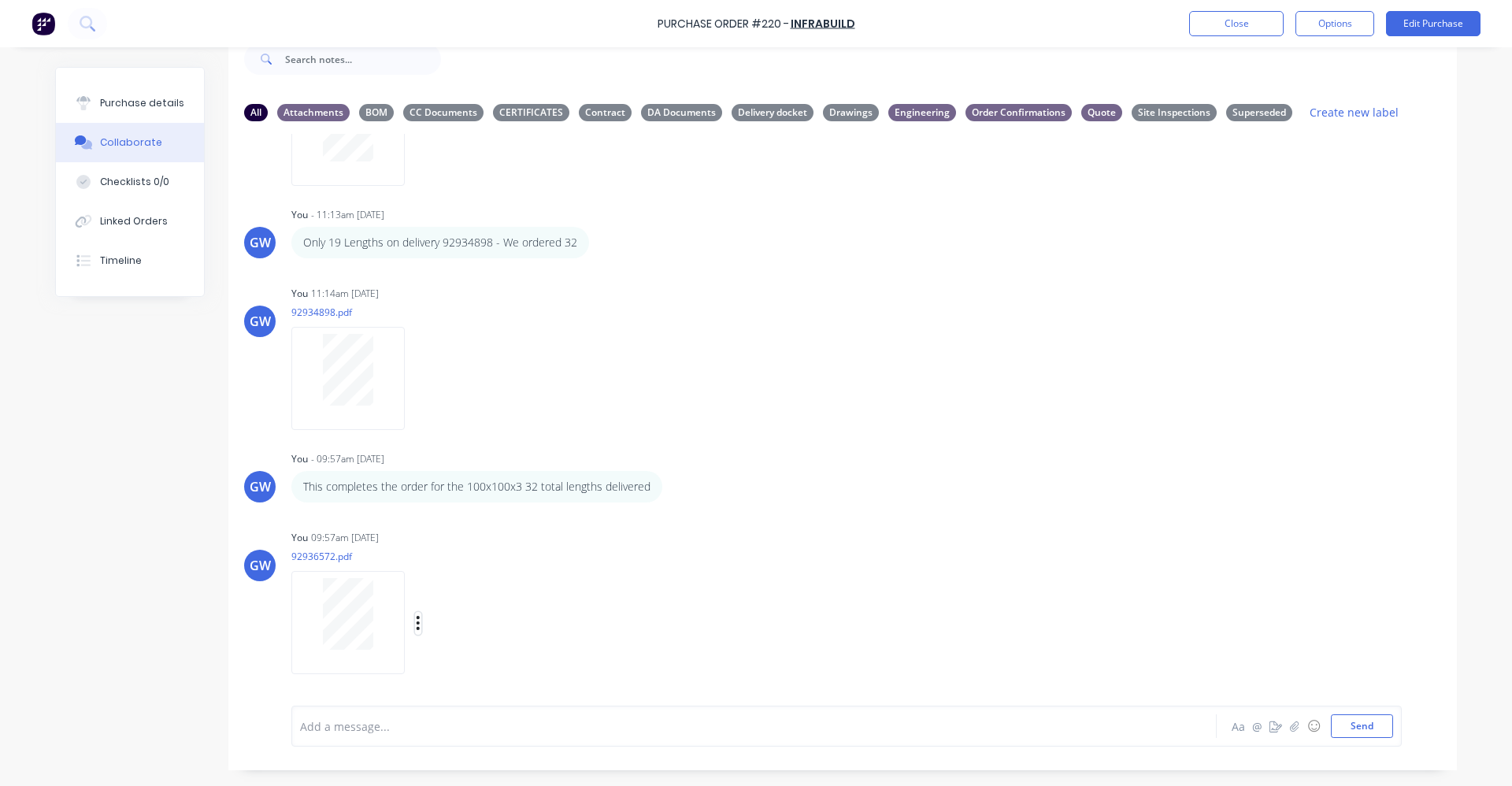
click at [416, 622] on icon "button" at bounding box center [418, 623] width 5 height 18
click at [489, 594] on button "Labels" at bounding box center [521, 590] width 177 height 35
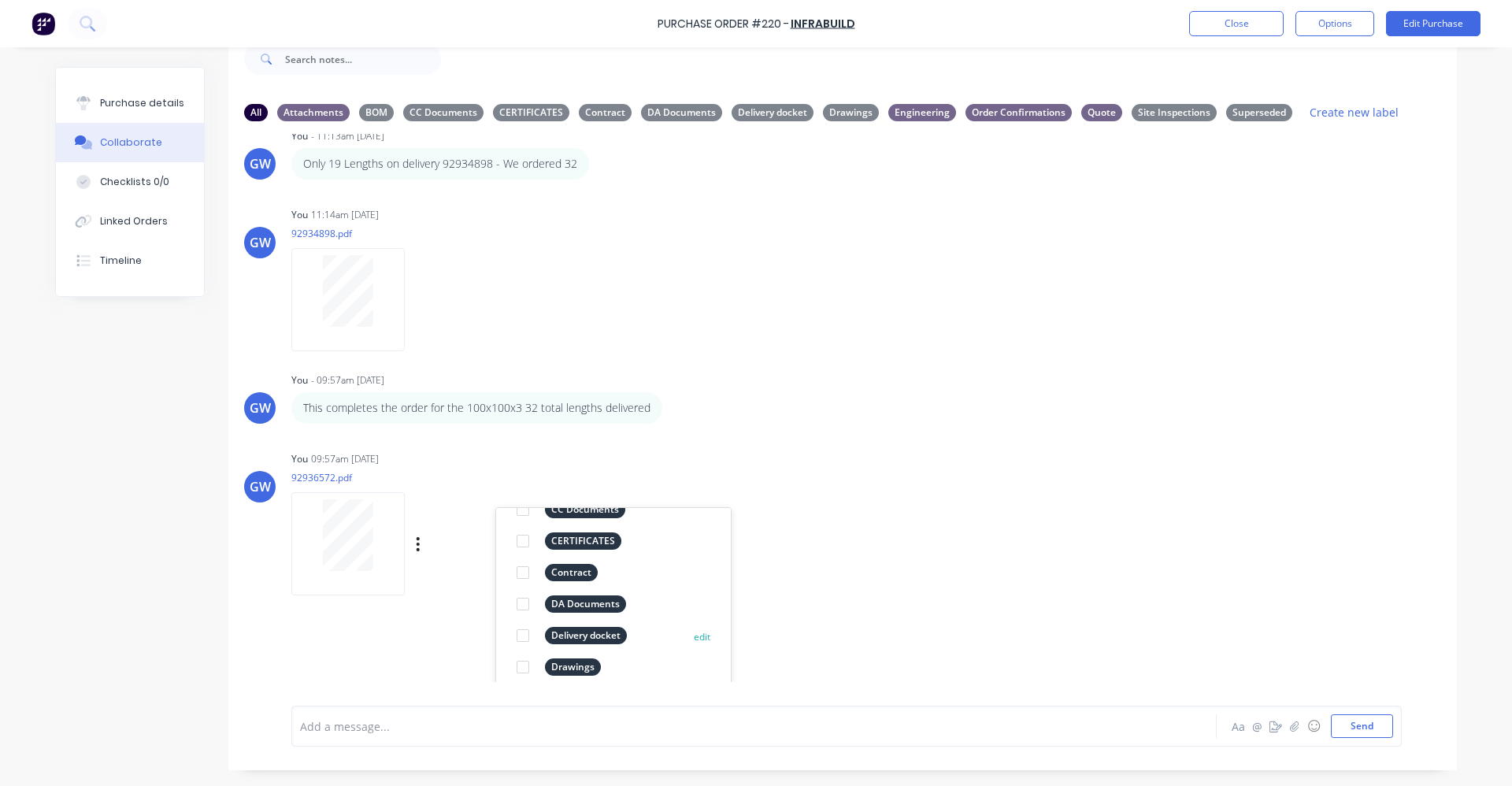
click at [515, 633] on div at bounding box center [522, 635] width 31 height 31
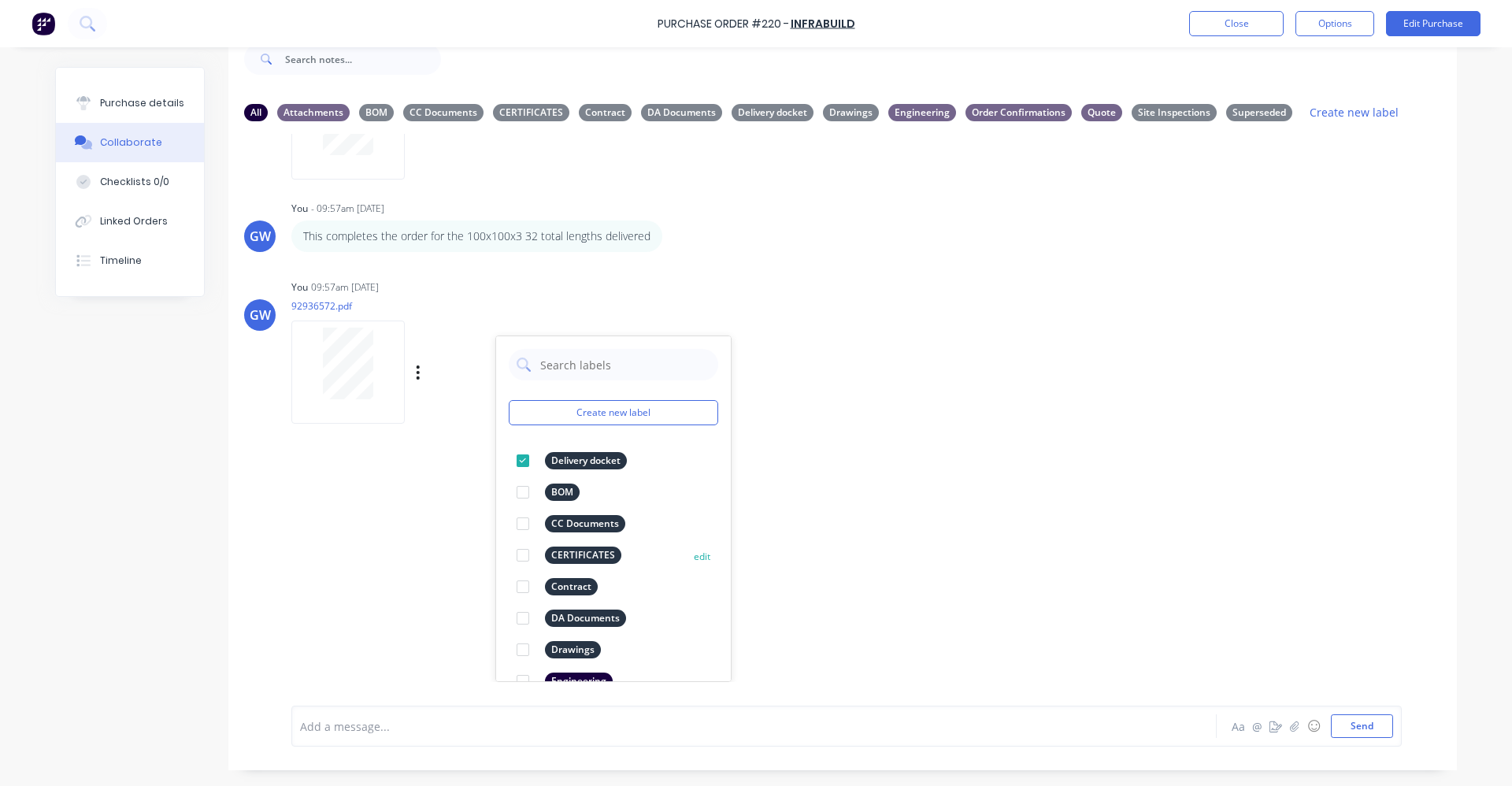
scroll to position [155, 0]
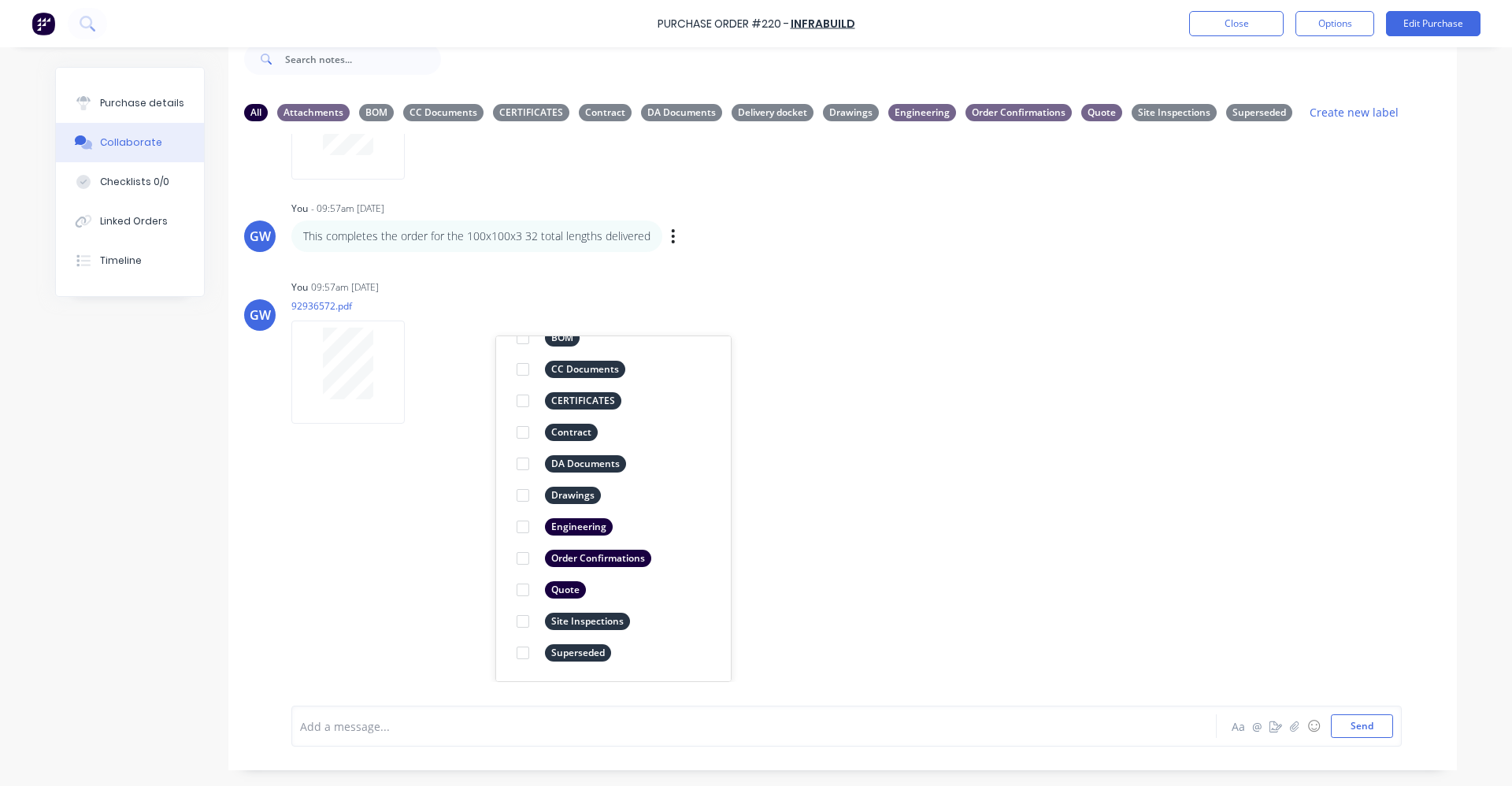
click at [928, 498] on div "GW You 02:51pm [DATE] ARC MC Dubbo Ord.Conf. No 23740987.pdf Labels Download De…" at bounding box center [843, 408] width 1229 height 548
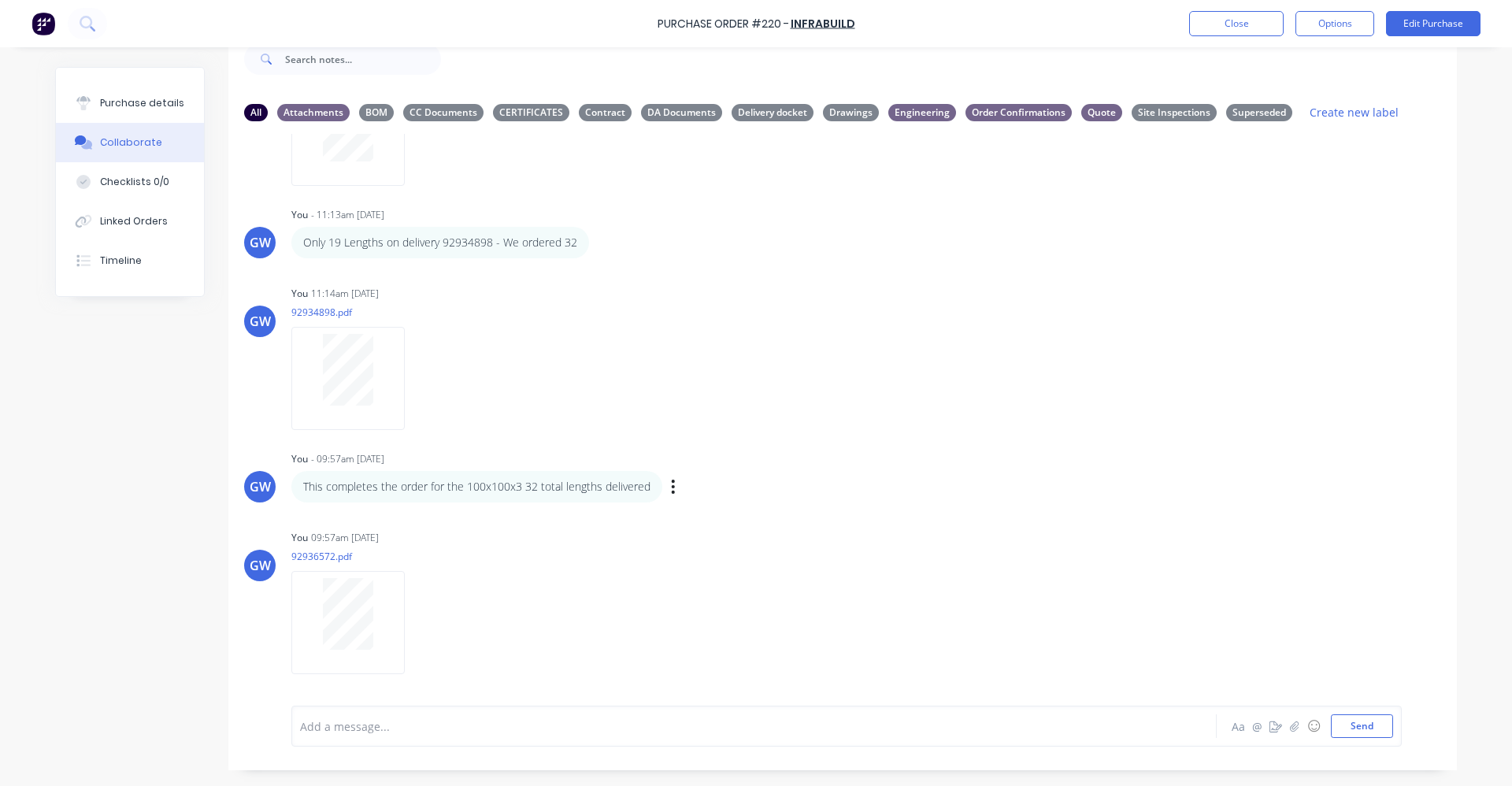
scroll to position [696, 0]
click at [762, 112] on div "Delivery docket" at bounding box center [773, 112] width 82 height 17
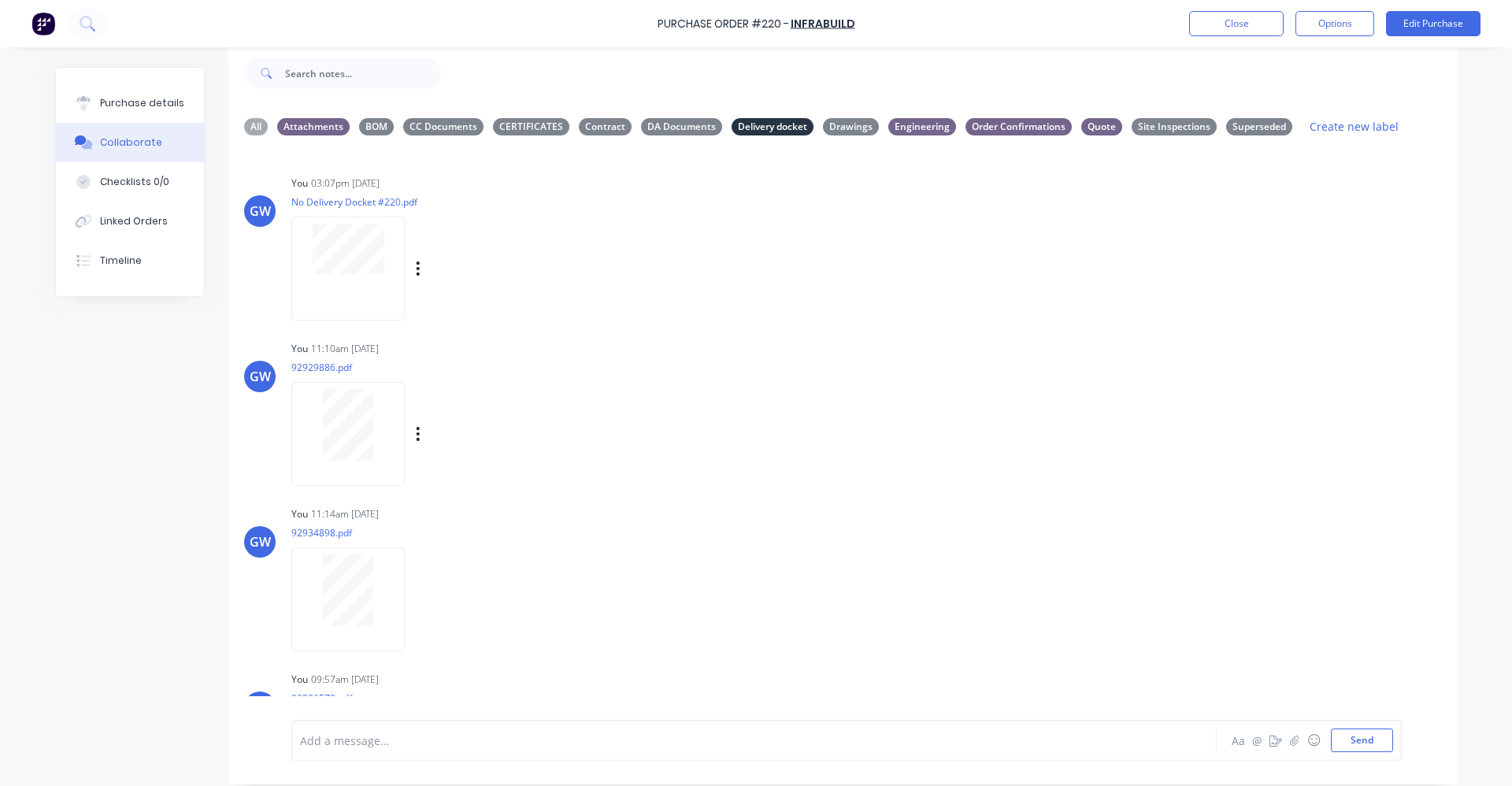
scroll to position [0, 0]
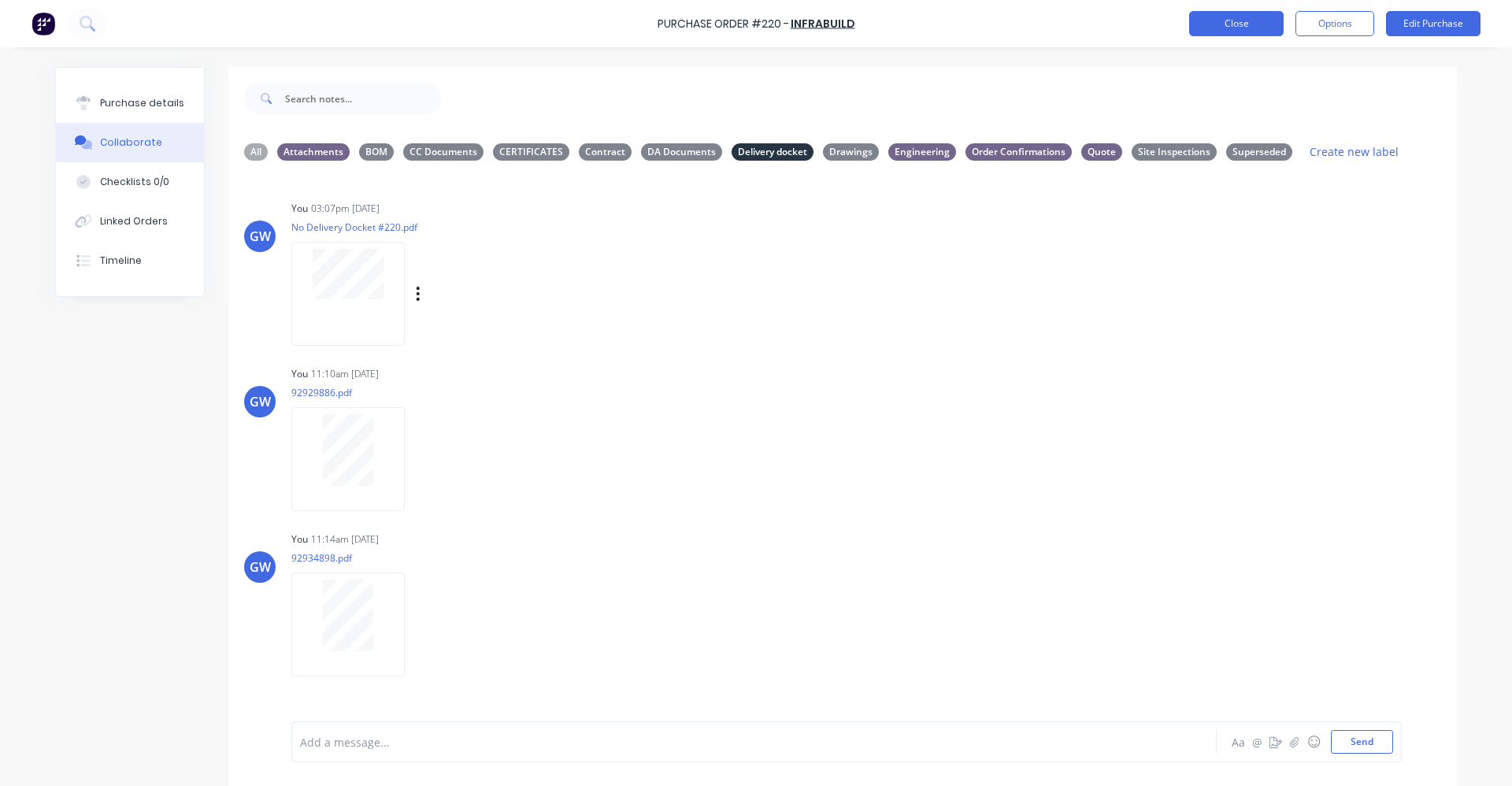
click at [1230, 17] on button "Close" at bounding box center [1237, 24] width 95 height 26
click at [956, 19] on div "Purchase Order #220 - Infrabuild Close Options Edit Purchase" at bounding box center [756, 24] width 1512 height 47
click at [1236, 19] on button "Close" at bounding box center [1237, 24] width 95 height 26
